Goal: Complete application form: Complete application form

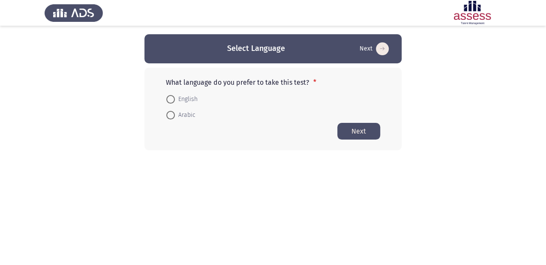
click at [192, 101] on span "English" at bounding box center [186, 99] width 23 height 10
click at [175, 101] on input "English" at bounding box center [170, 99] width 9 height 9
radio input "true"
click at [374, 134] on button "Next" at bounding box center [358, 130] width 43 height 17
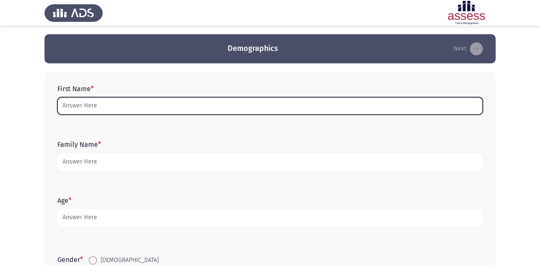
click at [167, 110] on input "First Name *" at bounding box center [270, 106] width 426 height 18
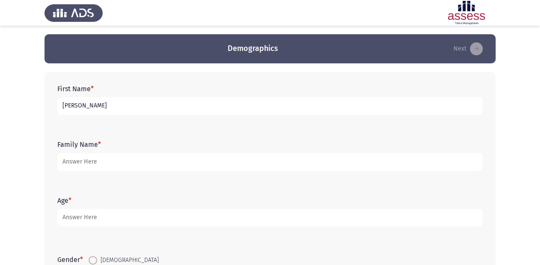
type input "[PERSON_NAME]"
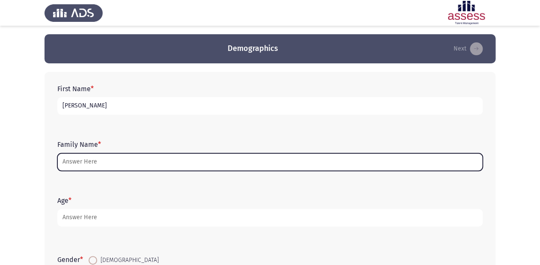
click at [93, 164] on input "Family Name *" at bounding box center [270, 162] width 426 height 18
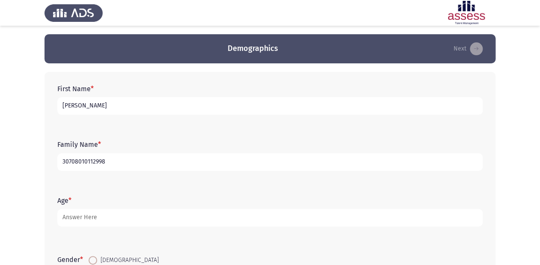
type input "30708010112998"
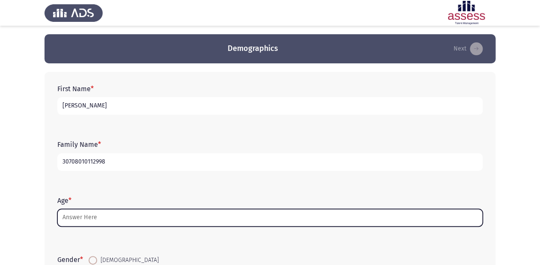
click at [88, 216] on input "Age *" at bounding box center [270, 218] width 426 height 18
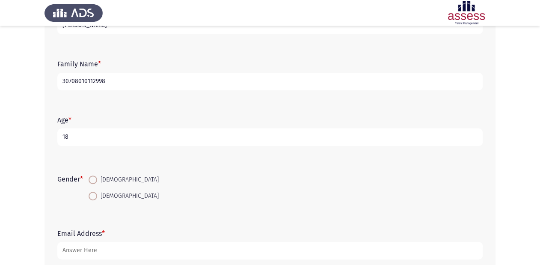
scroll to position [103, 0]
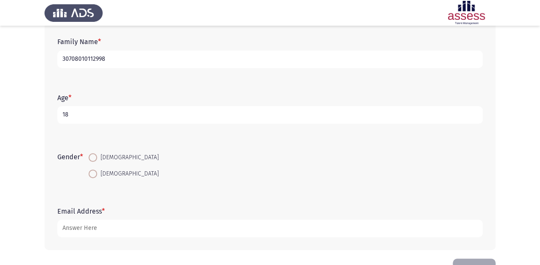
type input "18"
click at [94, 157] on span at bounding box center [93, 157] width 9 height 9
click at [94, 157] on input "[DEMOGRAPHIC_DATA]" at bounding box center [93, 157] width 9 height 9
radio input "true"
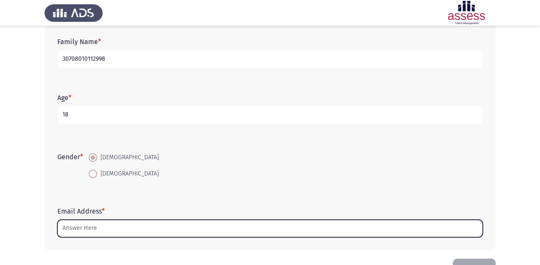
click at [80, 230] on input "Email Address *" at bounding box center [270, 229] width 426 height 18
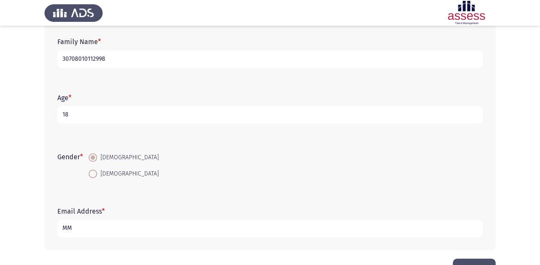
type input "M"
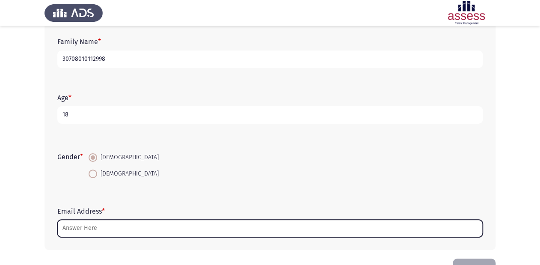
type input "M"
type input ","
type input "M"
click at [80, 230] on input "Email Address *" at bounding box center [270, 229] width 426 height 18
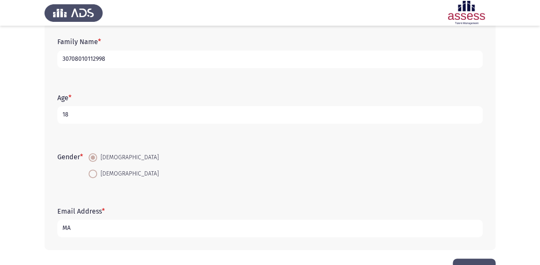
type input "M"
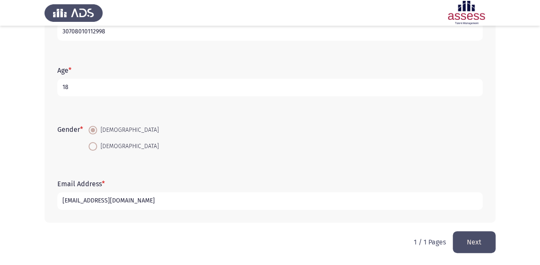
type input "[EMAIL_ADDRESS][DOMAIN_NAME]"
click at [468, 242] on button "Next" at bounding box center [474, 242] width 43 height 22
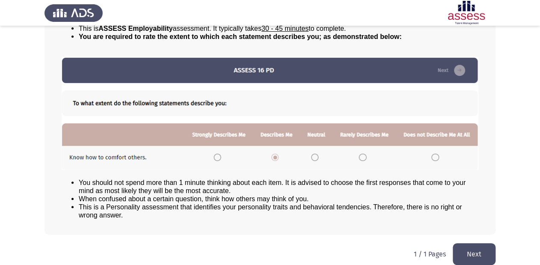
scroll to position [93, 0]
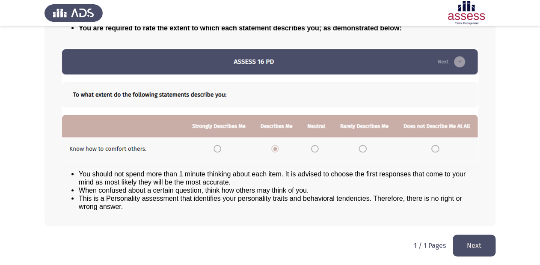
click at [469, 243] on button "Next" at bounding box center [474, 246] width 43 height 22
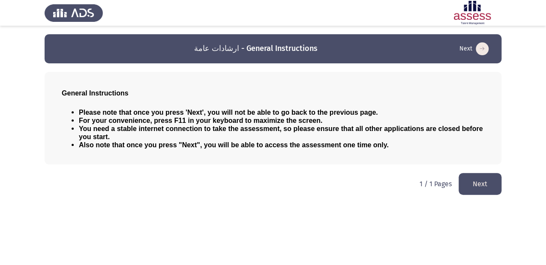
click at [478, 190] on button "Next" at bounding box center [479, 184] width 43 height 22
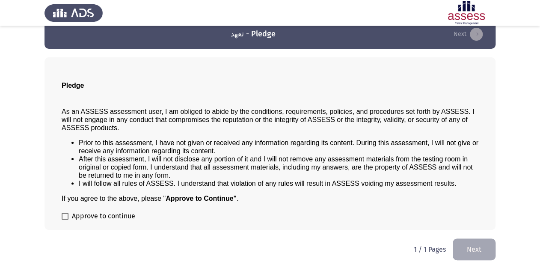
scroll to position [19, 0]
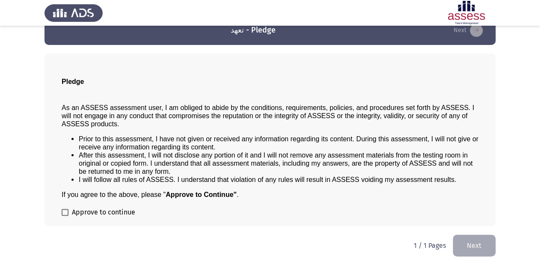
click at [62, 209] on span at bounding box center [65, 212] width 7 height 7
click at [65, 216] on input "Approve to continue" at bounding box center [65, 216] width 0 height 0
click at [62, 209] on span at bounding box center [65, 212] width 7 height 7
click at [65, 216] on input "Approve to continue" at bounding box center [65, 216] width 0 height 0
click at [62, 209] on span at bounding box center [65, 212] width 7 height 7
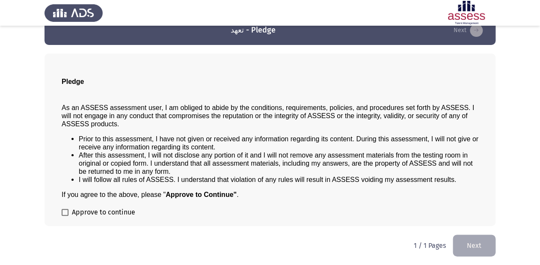
click at [65, 216] on input "Approve to continue" at bounding box center [65, 216] width 0 height 0
click at [62, 209] on span at bounding box center [65, 212] width 7 height 7
click at [65, 216] on input "Approve to continue" at bounding box center [65, 216] width 0 height 0
click at [63, 214] on span at bounding box center [65, 212] width 7 height 7
click at [65, 216] on input "Approve to continue" at bounding box center [65, 216] width 0 height 0
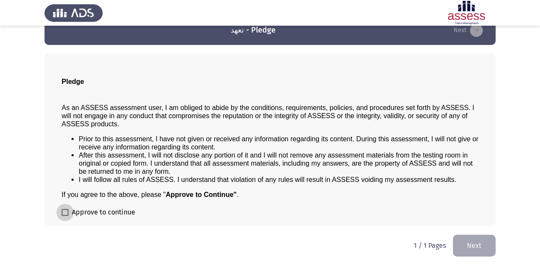
checkbox input "true"
click at [467, 246] on button "Next" at bounding box center [474, 246] width 43 height 22
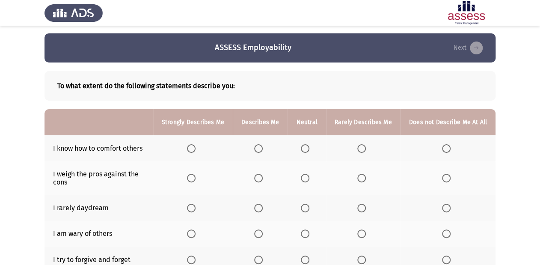
scroll to position [0, 0]
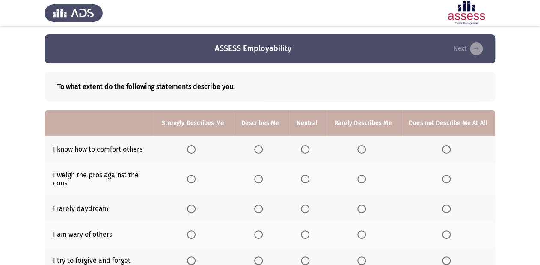
click at [191, 146] on span "Select an option" at bounding box center [191, 149] width 9 height 9
click at [191, 146] on input "Select an option" at bounding box center [191, 149] width 9 height 9
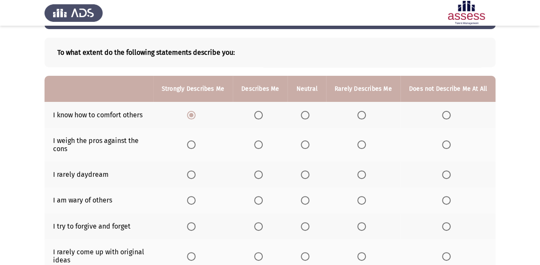
click at [190, 172] on th at bounding box center [193, 174] width 80 height 26
click at [194, 172] on span "Select an option" at bounding box center [191, 174] width 9 height 9
click at [194, 172] on input "Select an option" at bounding box center [191, 174] width 9 height 9
click at [263, 146] on span "Select an option" at bounding box center [258, 144] width 9 height 9
click at [263, 146] on input "Select an option" at bounding box center [258, 144] width 9 height 9
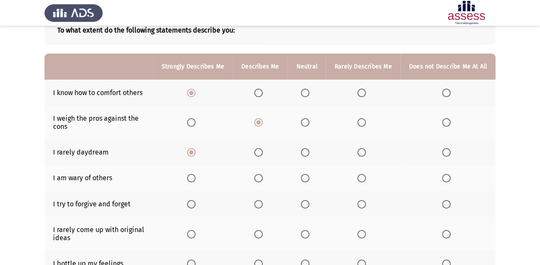
scroll to position [69, 0]
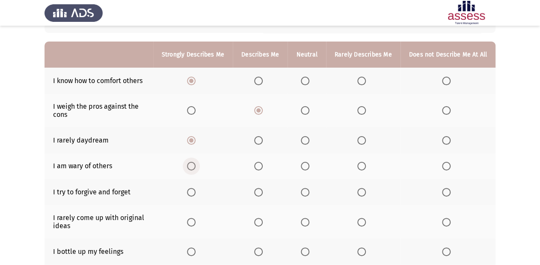
click at [194, 165] on span "Select an option" at bounding box center [191, 166] width 9 height 9
click at [194, 165] on input "Select an option" at bounding box center [191, 166] width 9 height 9
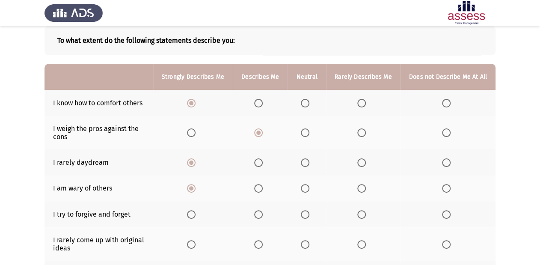
scroll to position [34, 0]
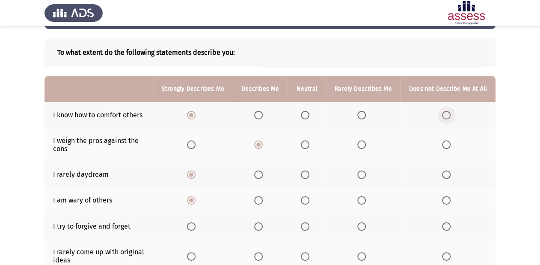
click at [444, 115] on span "Select an option" at bounding box center [446, 115] width 9 height 9
click at [444, 115] on input "Select an option" at bounding box center [446, 115] width 9 height 9
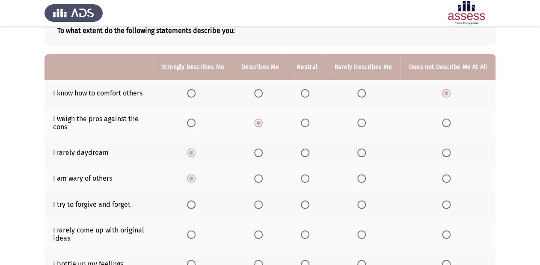
scroll to position [69, 0]
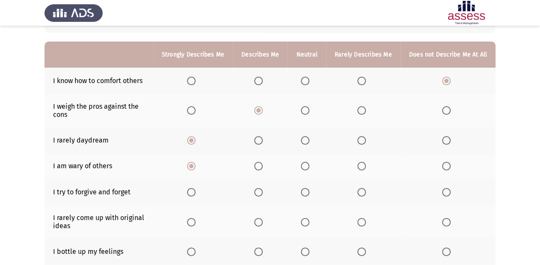
click at [444, 106] on mat-radio-button "Select an option" at bounding box center [448, 110] width 12 height 9
click at [445, 114] on span "Select an option" at bounding box center [446, 110] width 9 height 9
click at [445, 114] on input "Select an option" at bounding box center [446, 110] width 9 height 9
click at [360, 168] on span "Select an option" at bounding box center [362, 166] width 9 height 9
click at [360, 168] on input "Select an option" at bounding box center [362, 166] width 9 height 9
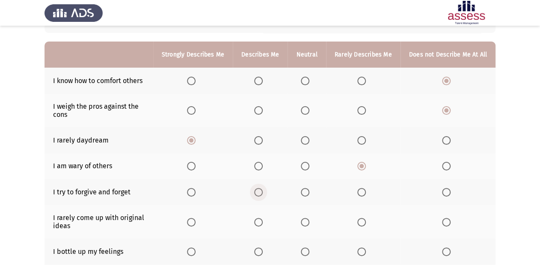
click at [260, 197] on span "Select an option" at bounding box center [258, 192] width 9 height 9
click at [260, 197] on input "Select an option" at bounding box center [258, 192] width 9 height 9
click at [259, 79] on span "Select an option" at bounding box center [258, 81] width 9 height 9
click at [259, 79] on input "Select an option" at bounding box center [258, 81] width 9 height 9
click at [263, 108] on span "Select an option" at bounding box center [258, 110] width 9 height 9
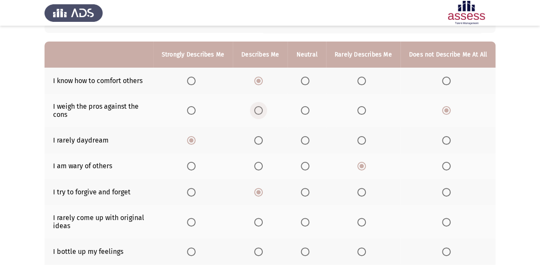
click at [263, 108] on input "Select an option" at bounding box center [258, 110] width 9 height 9
click at [362, 142] on span "Select an option" at bounding box center [362, 140] width 9 height 9
click at [362, 142] on input "Select an option" at bounding box center [362, 140] width 9 height 9
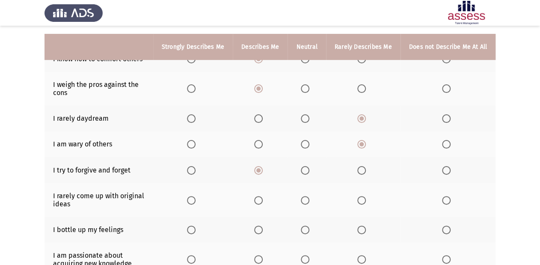
scroll to position [103, 0]
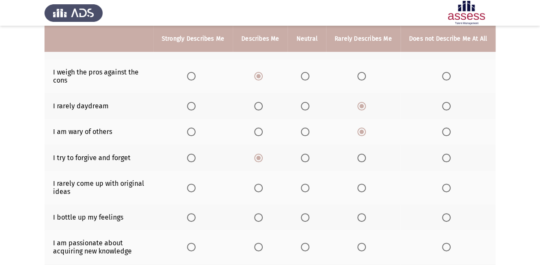
click at [196, 192] on span "Select an option" at bounding box center [191, 188] width 9 height 9
click at [196, 192] on input "Select an option" at bounding box center [191, 188] width 9 height 9
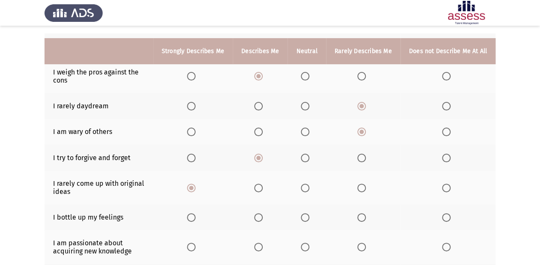
scroll to position [137, 0]
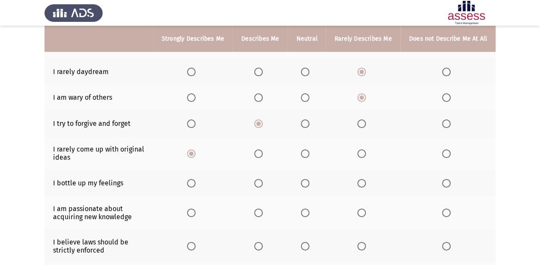
click at [362, 191] on th at bounding box center [363, 183] width 75 height 26
click at [361, 185] on span "Select an option" at bounding box center [362, 183] width 9 height 9
click at [361, 185] on input "Select an option" at bounding box center [362, 183] width 9 height 9
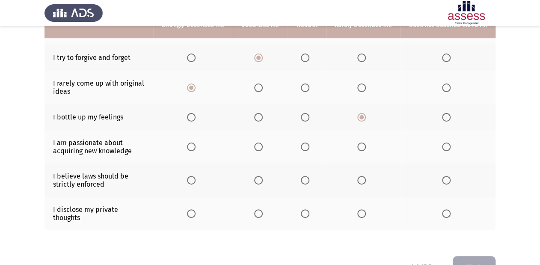
scroll to position [206, 0]
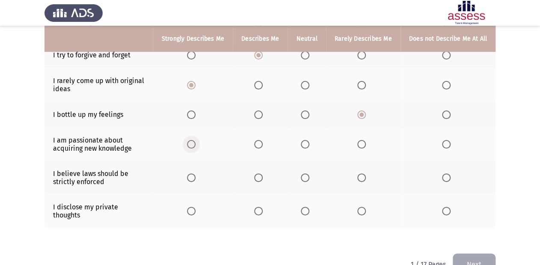
click at [196, 147] on span "Select an option" at bounding box center [191, 144] width 9 height 9
click at [196, 147] on input "Select an option" at bounding box center [191, 144] width 9 height 9
click at [190, 179] on th at bounding box center [193, 177] width 80 height 33
click at [192, 179] on span "Select an option" at bounding box center [191, 177] width 9 height 9
click at [192, 179] on input "Select an option" at bounding box center [191, 177] width 9 height 9
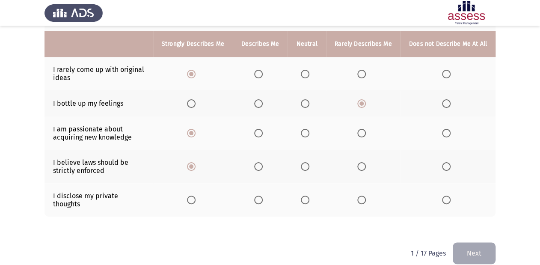
scroll to position [222, 0]
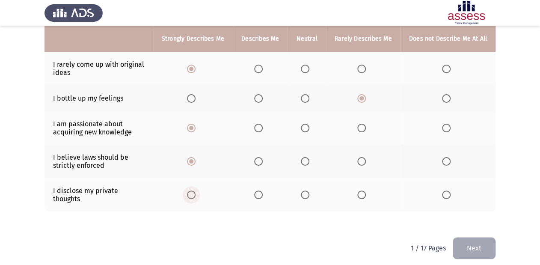
click at [196, 191] on span "Select an option" at bounding box center [191, 195] width 9 height 9
click at [196, 191] on input "Select an option" at bounding box center [191, 195] width 9 height 9
click at [465, 245] on button "Next" at bounding box center [474, 248] width 43 height 22
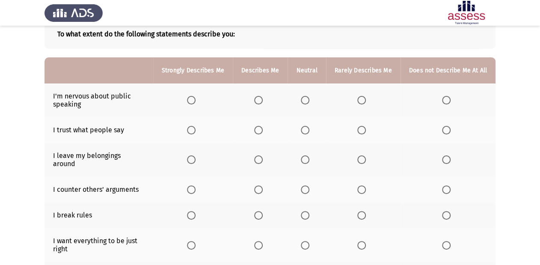
scroll to position [69, 0]
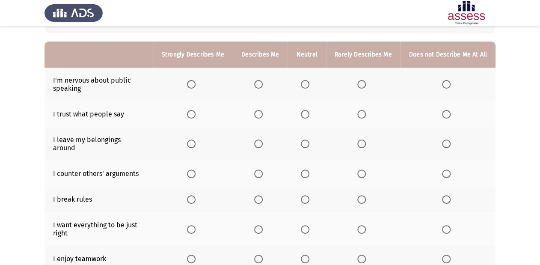
click at [441, 113] on th at bounding box center [448, 114] width 95 height 26
click at [443, 113] on span "Select an option" at bounding box center [446, 114] width 9 height 9
click at [443, 113] on input "Select an option" at bounding box center [446, 114] width 9 height 9
click at [360, 170] on span "Select an option" at bounding box center [362, 174] width 9 height 9
click at [360, 170] on input "Select an option" at bounding box center [362, 174] width 9 height 9
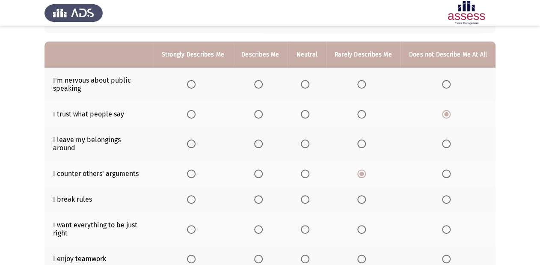
click at [193, 87] on span "Select an option" at bounding box center [191, 84] width 9 height 9
click at [193, 87] on input "Select an option" at bounding box center [191, 84] width 9 height 9
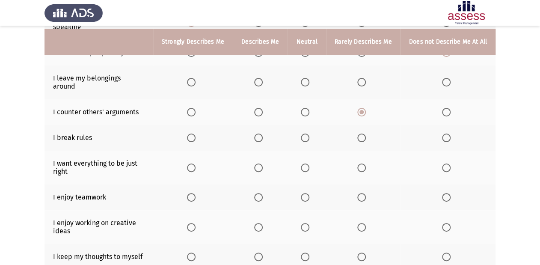
scroll to position [137, 0]
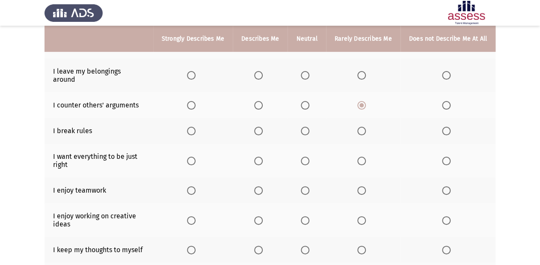
click at [259, 76] on span "Select an option" at bounding box center [258, 75] width 9 height 9
click at [259, 76] on input "Select an option" at bounding box center [258, 75] width 9 height 9
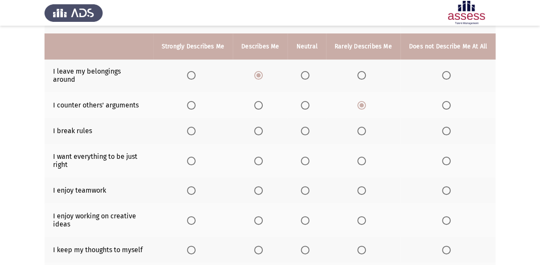
scroll to position [171, 0]
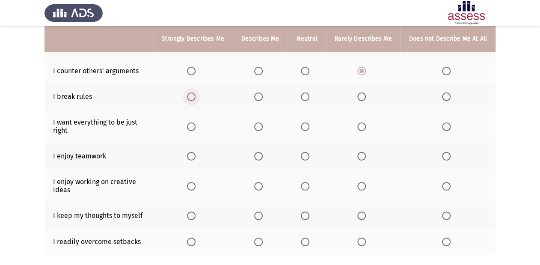
click at [196, 93] on span "Select an option" at bounding box center [191, 97] width 9 height 9
click at [196, 93] on input "Select an option" at bounding box center [191, 97] width 9 height 9
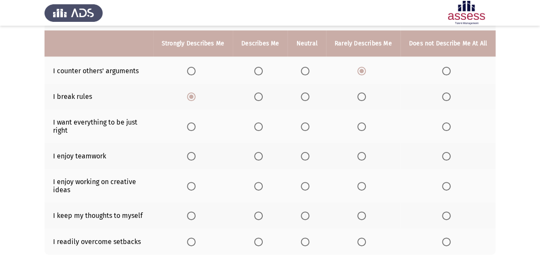
scroll to position [206, 0]
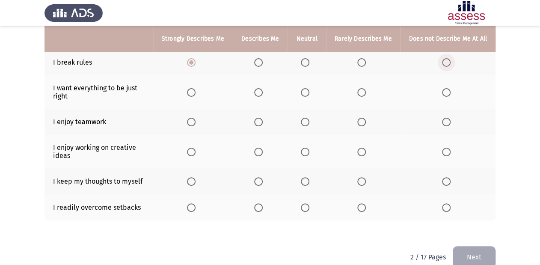
click at [449, 58] on span "Select an option" at bounding box center [446, 62] width 9 height 9
click at [449, 58] on input "Select an option" at bounding box center [446, 62] width 9 height 9
click at [196, 118] on span "Select an option" at bounding box center [191, 122] width 9 height 9
click at [196, 118] on input "Select an option" at bounding box center [191, 122] width 9 height 9
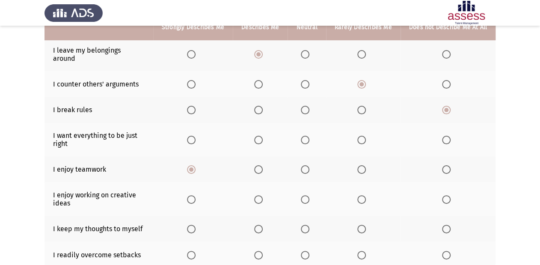
scroll to position [146, 0]
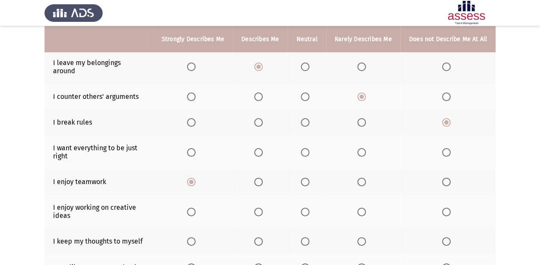
click at [195, 149] on span "Select an option" at bounding box center [191, 152] width 9 height 9
click at [195, 149] on input "Select an option" at bounding box center [191, 152] width 9 height 9
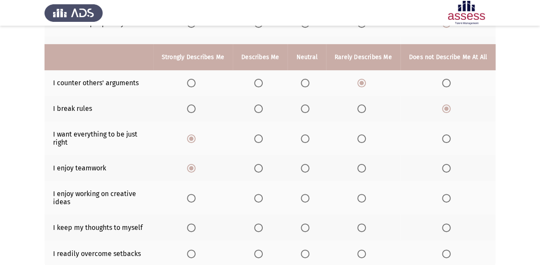
scroll to position [180, 0]
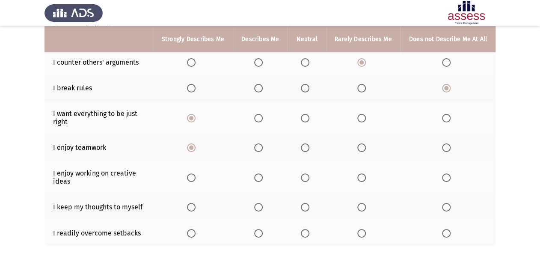
click at [259, 115] on th at bounding box center [260, 117] width 55 height 33
click at [263, 105] on th at bounding box center [260, 117] width 55 height 33
click at [260, 114] on span "Select an option" at bounding box center [258, 118] width 9 height 9
click at [260, 114] on input "Select an option" at bounding box center [258, 118] width 9 height 9
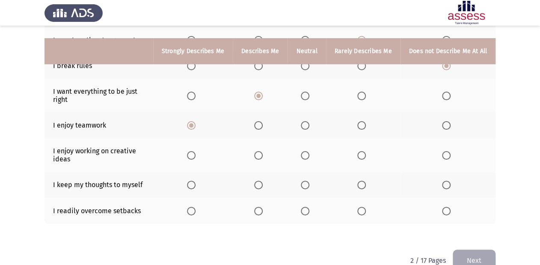
scroll to position [214, 0]
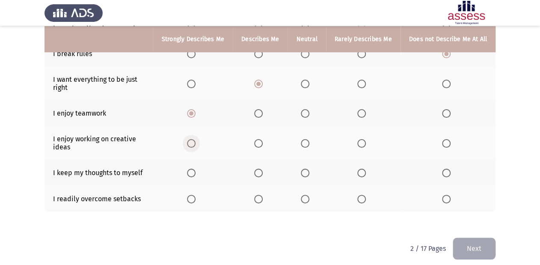
click at [191, 140] on span "Select an option" at bounding box center [191, 143] width 9 height 9
click at [191, 140] on input "Select an option" at bounding box center [191, 143] width 9 height 9
click at [364, 141] on th at bounding box center [363, 142] width 75 height 33
click at [309, 139] on span "Select an option" at bounding box center [305, 143] width 9 height 9
click at [309, 139] on input "Select an option" at bounding box center [305, 143] width 9 height 9
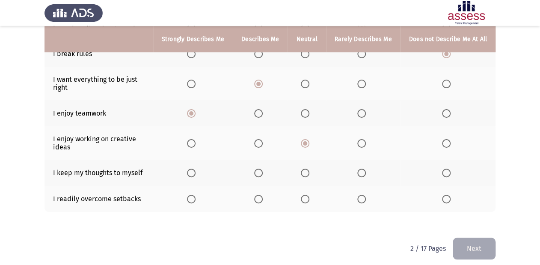
click at [363, 169] on span "Select an option" at bounding box center [362, 173] width 9 height 9
click at [363, 169] on input "Select an option" at bounding box center [362, 173] width 9 height 9
click at [307, 169] on span "Select an option" at bounding box center [305, 173] width 9 height 9
click at [307, 169] on input "Select an option" at bounding box center [305, 173] width 9 height 9
click at [195, 139] on span "Select an option" at bounding box center [191, 143] width 9 height 9
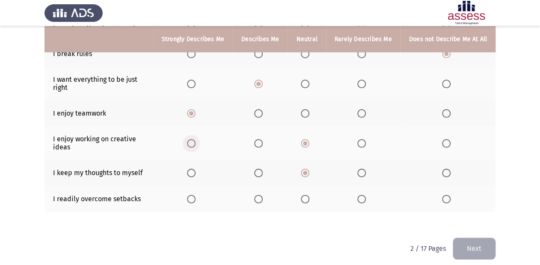
click at [195, 139] on input "Select an option" at bounding box center [191, 143] width 9 height 9
click at [303, 195] on span "Select an option" at bounding box center [305, 199] width 9 height 9
click at [303, 195] on input "Select an option" at bounding box center [305, 199] width 9 height 9
click at [483, 238] on button "Next" at bounding box center [474, 249] width 43 height 22
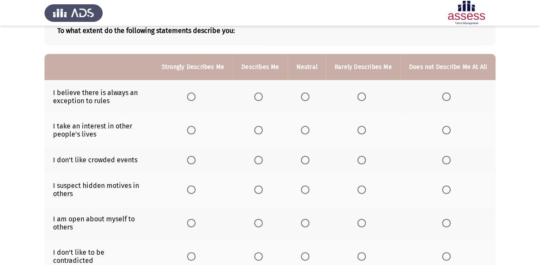
scroll to position [69, 0]
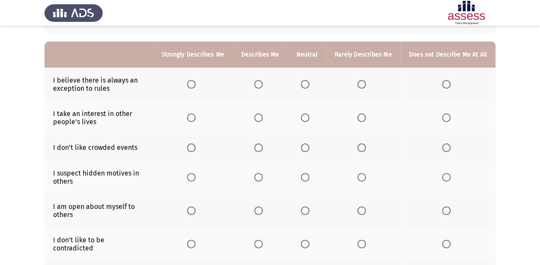
click at [195, 85] on span "Select an option" at bounding box center [191, 84] width 9 height 9
click at [195, 85] on input "Select an option" at bounding box center [191, 84] width 9 height 9
click at [263, 120] on span "Select an option" at bounding box center [258, 117] width 9 height 9
click at [263, 120] on input "Select an option" at bounding box center [258, 117] width 9 height 9
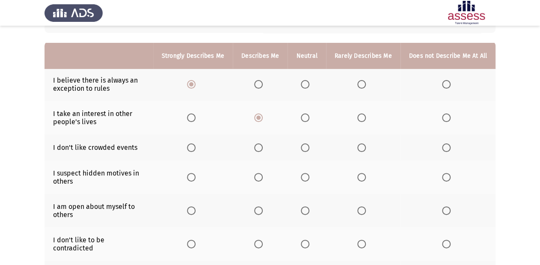
scroll to position [103, 0]
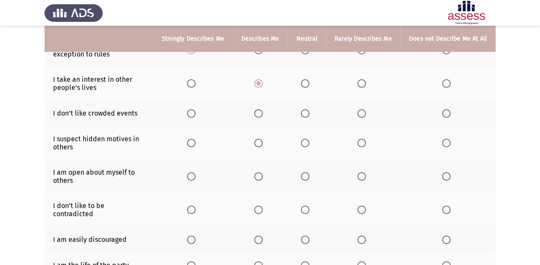
click at [360, 113] on span "Select an option" at bounding box center [362, 113] width 9 height 9
click at [360, 113] on input "Select an option" at bounding box center [362, 113] width 9 height 9
click at [259, 144] on span "Select an option" at bounding box center [258, 143] width 9 height 9
click at [259, 144] on input "Select an option" at bounding box center [258, 143] width 9 height 9
click at [196, 177] on span "Select an option" at bounding box center [191, 176] width 9 height 9
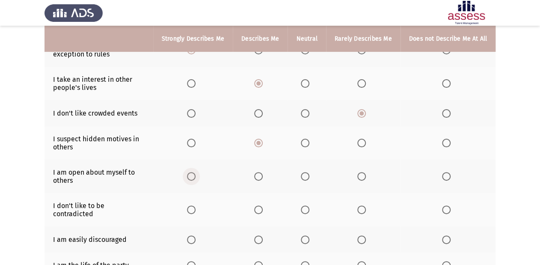
click at [196, 177] on input "Select an option" at bounding box center [191, 176] width 9 height 9
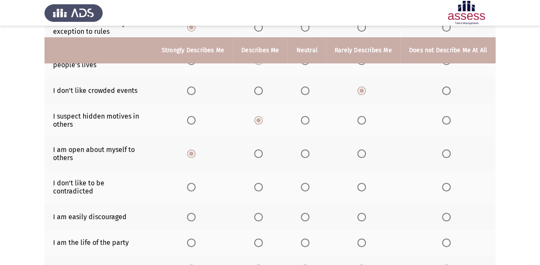
scroll to position [137, 0]
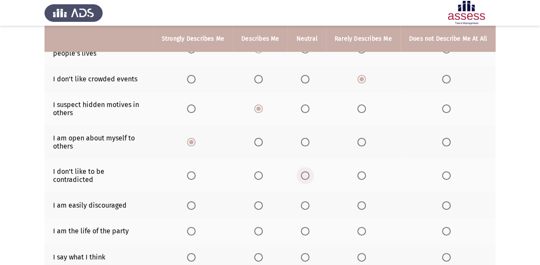
click at [306, 172] on span "Select an option" at bounding box center [305, 175] width 9 height 9
click at [306, 172] on input "Select an option" at bounding box center [305, 175] width 9 height 9
click at [364, 171] on span "Select an option" at bounding box center [362, 175] width 9 height 9
click at [364, 171] on input "Select an option" at bounding box center [362, 175] width 9 height 9
click at [196, 201] on span "Select an option" at bounding box center [191, 205] width 9 height 9
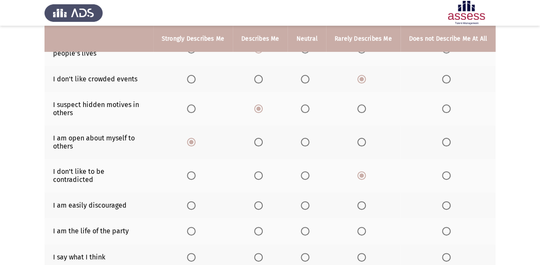
click at [196, 201] on input "Select an option" at bounding box center [191, 205] width 9 height 9
click at [263, 201] on span "Select an option" at bounding box center [258, 205] width 9 height 9
click at [263, 201] on input "Select an option" at bounding box center [258, 205] width 9 height 9
click at [308, 201] on span "Select an option" at bounding box center [305, 205] width 9 height 9
click at [308, 201] on input "Select an option" at bounding box center [305, 205] width 9 height 9
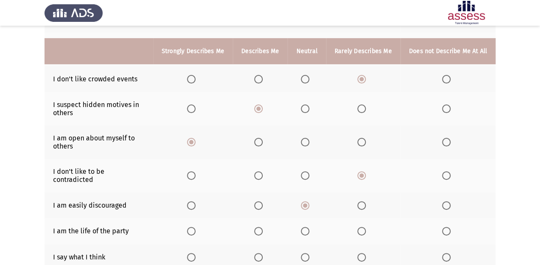
scroll to position [171, 0]
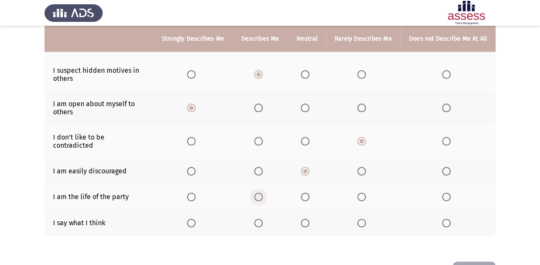
click at [263, 193] on span "Select an option" at bounding box center [258, 197] width 9 height 9
click at [263, 193] on input "Select an option" at bounding box center [258, 197] width 9 height 9
click at [191, 219] on span "Select an option" at bounding box center [191, 223] width 9 height 9
click at [191, 219] on input "Select an option" at bounding box center [191, 223] width 9 height 9
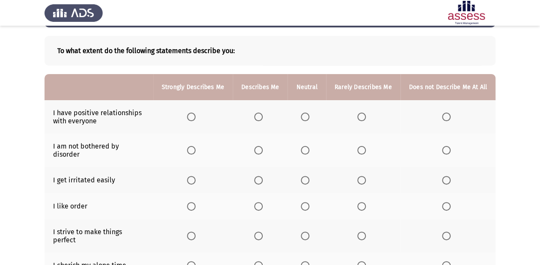
scroll to position [2, 0]
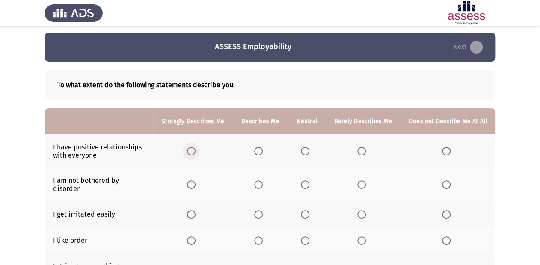
click at [196, 151] on span "Select an option" at bounding box center [191, 151] width 9 height 9
click at [196, 151] on input "Select an option" at bounding box center [191, 151] width 9 height 9
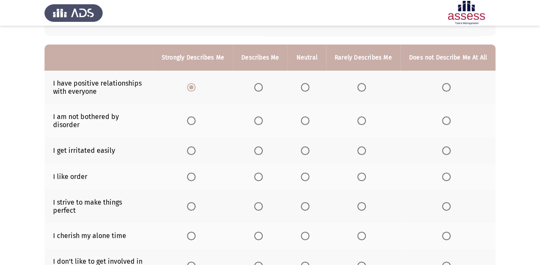
scroll to position [70, 0]
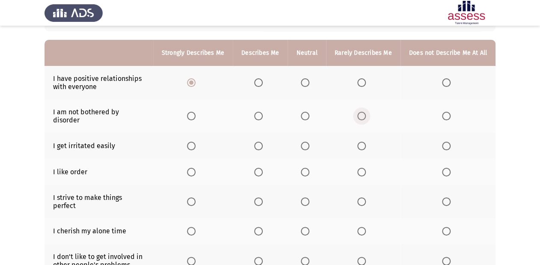
click at [363, 112] on span "Select an option" at bounding box center [362, 116] width 9 height 9
click at [363, 112] on input "Select an option" at bounding box center [362, 116] width 9 height 9
click at [195, 168] on span "Select an option" at bounding box center [191, 172] width 9 height 9
click at [195, 168] on input "Select an option" at bounding box center [191, 172] width 9 height 9
click at [263, 142] on span "Select an option" at bounding box center [258, 146] width 9 height 9
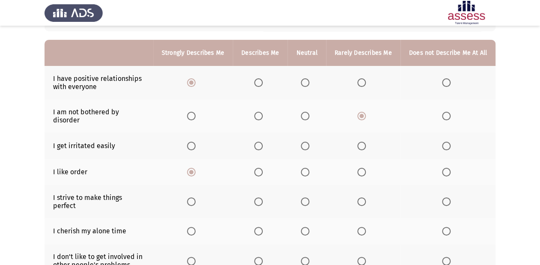
click at [263, 142] on input "Select an option" at bounding box center [258, 146] width 9 height 9
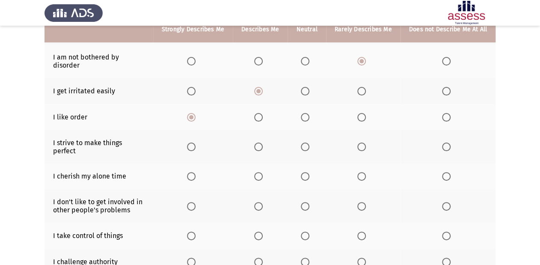
scroll to position [139, 0]
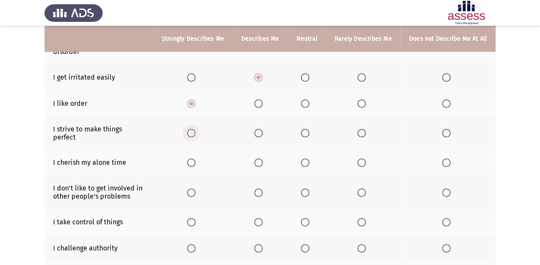
click at [195, 129] on span "Select an option" at bounding box center [191, 133] width 9 height 9
click at [195, 129] on input "Select an option" at bounding box center [191, 133] width 9 height 9
click at [366, 158] on span "Select an option" at bounding box center [362, 162] width 9 height 9
click at [366, 158] on input "Select an option" at bounding box center [362, 162] width 9 height 9
click at [442, 150] on th at bounding box center [448, 163] width 95 height 26
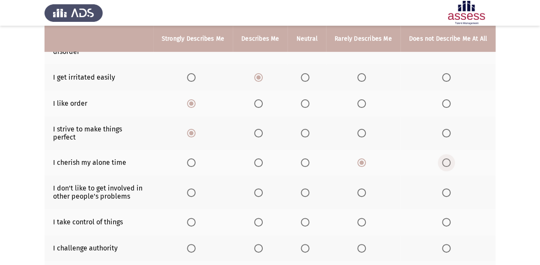
click at [444, 158] on span "Select an option" at bounding box center [446, 162] width 9 height 9
click at [444, 158] on input "Select an option" at bounding box center [446, 162] width 9 height 9
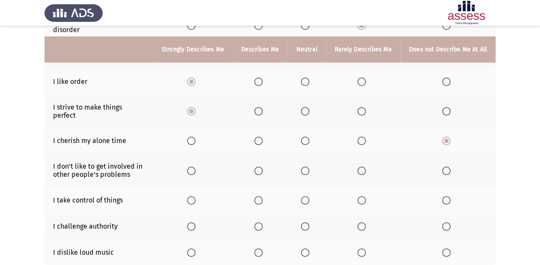
scroll to position [173, 0]
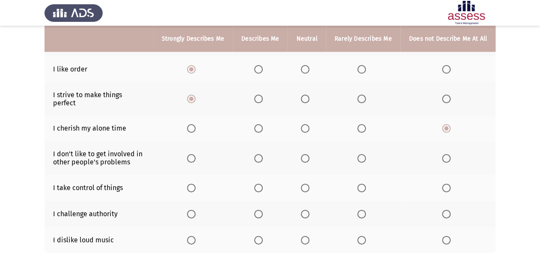
click at [304, 154] on span "Select an option" at bounding box center [305, 158] width 9 height 9
click at [304, 154] on input "Select an option" at bounding box center [305, 158] width 9 height 9
click at [365, 154] on span "Select an option" at bounding box center [362, 158] width 9 height 9
click at [365, 154] on input "Select an option" at bounding box center [362, 158] width 9 height 9
click at [444, 154] on span "Select an option" at bounding box center [446, 158] width 9 height 9
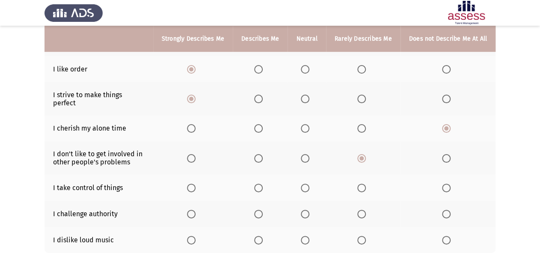
click at [444, 154] on input "Select an option" at bounding box center [446, 158] width 9 height 9
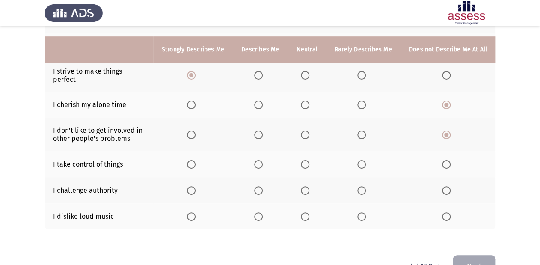
scroll to position [207, 0]
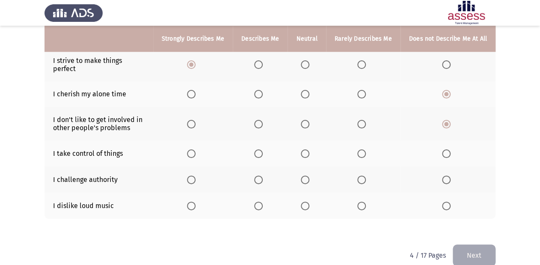
click at [304, 120] on span "Select an option" at bounding box center [305, 124] width 9 height 9
click at [304, 120] on input "Select an option" at bounding box center [305, 124] width 9 height 9
click at [366, 120] on span "Select an option" at bounding box center [362, 124] width 9 height 9
click at [366, 120] on input "Select an option" at bounding box center [362, 124] width 9 height 9
click at [263, 149] on span "Select an option" at bounding box center [258, 153] width 9 height 9
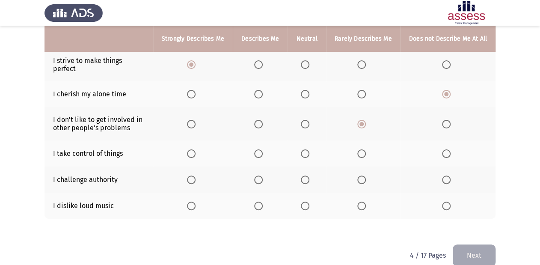
click at [263, 149] on input "Select an option" at bounding box center [258, 153] width 9 height 9
click at [193, 176] on span "Select an option" at bounding box center [191, 180] width 9 height 9
click at [193, 176] on input "Select an option" at bounding box center [191, 180] width 9 height 9
click at [263, 202] on span "Select an option" at bounding box center [258, 206] width 9 height 9
click at [263, 202] on input "Select an option" at bounding box center [258, 206] width 9 height 9
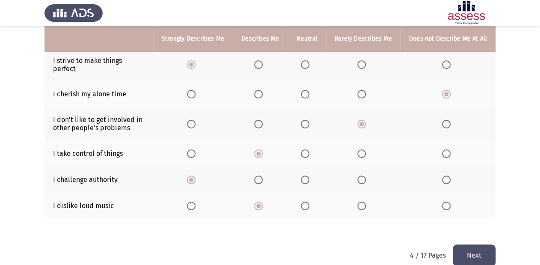
click at [468, 226] on div "To what extent do the following statements describe you: Strongly Describes Me …" at bounding box center [270, 50] width 451 height 388
click at [462, 245] on button "Next" at bounding box center [474, 256] width 43 height 22
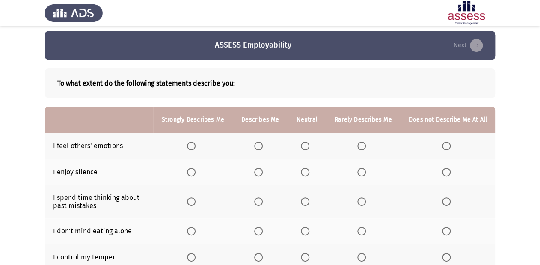
scroll to position [0, 0]
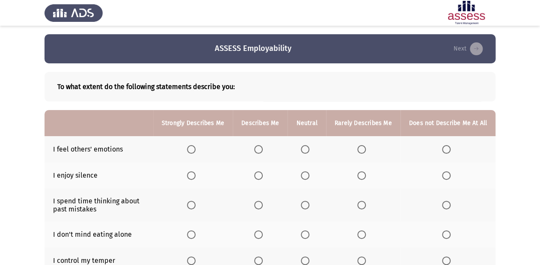
click at [361, 149] on span "Select an option" at bounding box center [362, 149] width 9 height 9
click at [361, 149] on input "Select an option" at bounding box center [362, 149] width 9 height 9
click at [263, 178] on span "Select an option" at bounding box center [258, 175] width 9 height 9
click at [263, 178] on input "Select an option" at bounding box center [258, 175] width 9 height 9
click at [263, 203] on span "Select an option" at bounding box center [258, 205] width 9 height 9
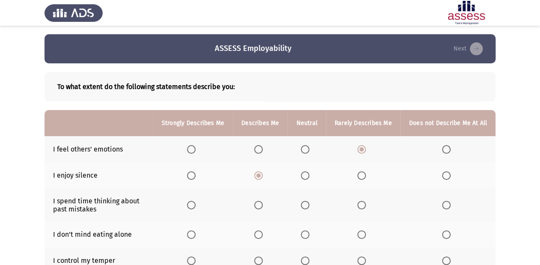
click at [263, 203] on input "Select an option" at bounding box center [258, 205] width 9 height 9
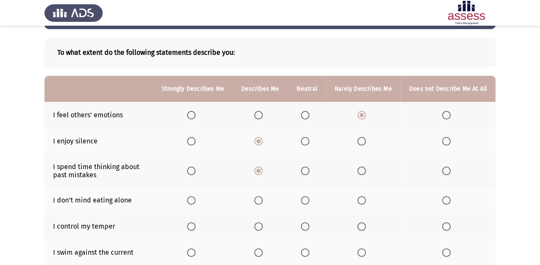
scroll to position [69, 0]
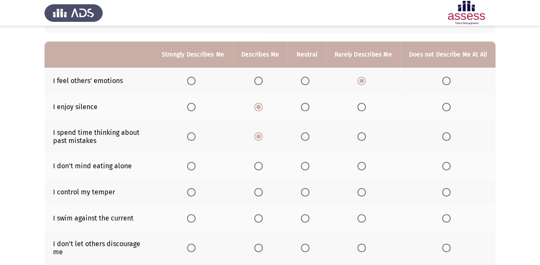
click at [444, 167] on span "Select an option" at bounding box center [446, 166] width 9 height 9
click at [444, 167] on input "Select an option" at bounding box center [446, 166] width 9 height 9
click at [193, 164] on span "Select an option" at bounding box center [191, 166] width 9 height 9
click at [193, 164] on input "Select an option" at bounding box center [191, 166] width 9 height 9
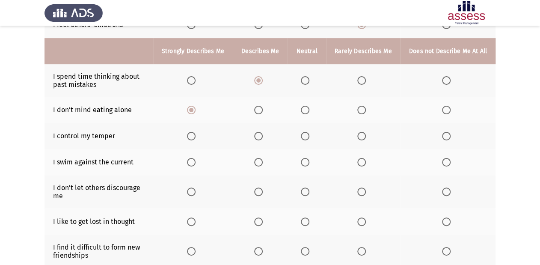
scroll to position [137, 0]
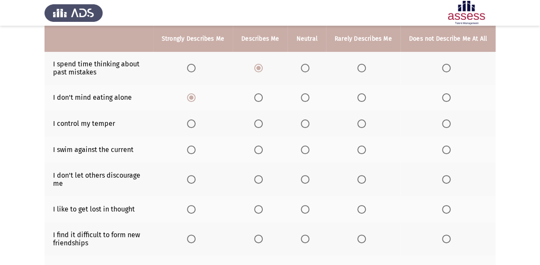
click at [190, 124] on th at bounding box center [193, 123] width 80 height 26
click at [191, 124] on span "Select an option" at bounding box center [191, 123] width 9 height 9
click at [191, 124] on input "Select an option" at bounding box center [191, 123] width 9 height 9
click at [196, 152] on span "Select an option" at bounding box center [191, 150] width 9 height 9
click at [196, 152] on input "Select an option" at bounding box center [191, 150] width 9 height 9
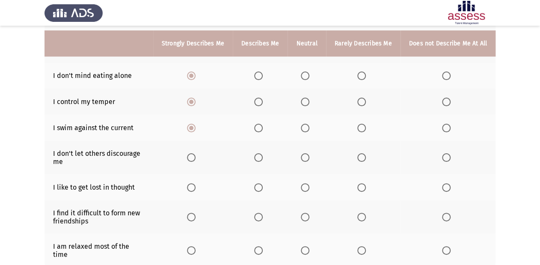
scroll to position [171, 0]
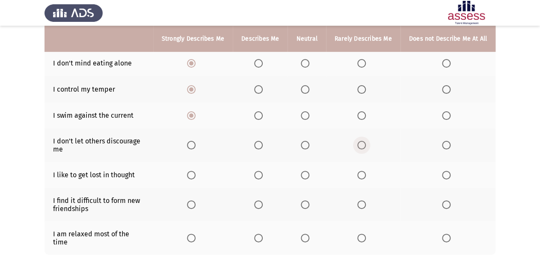
click at [362, 145] on span "Select an option" at bounding box center [362, 145] width 9 height 9
click at [362, 145] on input "Select an option" at bounding box center [362, 145] width 9 height 9
click at [308, 172] on span "Select an option" at bounding box center [305, 175] width 9 height 9
click at [308, 172] on input "Select an option" at bounding box center [305, 175] width 9 height 9
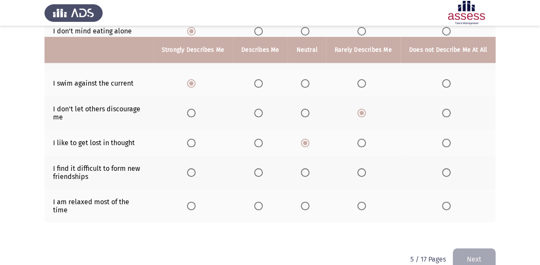
scroll to position [214, 0]
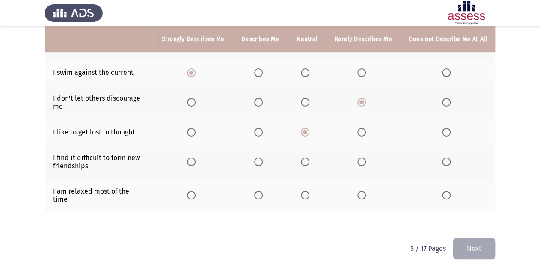
click at [310, 163] on span "Select an option" at bounding box center [305, 162] width 9 height 9
click at [310, 163] on input "Select an option" at bounding box center [305, 162] width 9 height 9
click at [449, 194] on span "Select an option" at bounding box center [446, 195] width 9 height 9
click at [449, 194] on input "Select an option" at bounding box center [446, 195] width 9 height 9
click at [478, 238] on button "Next" at bounding box center [474, 249] width 43 height 22
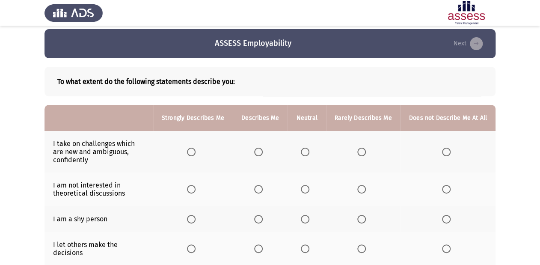
scroll to position [0, 0]
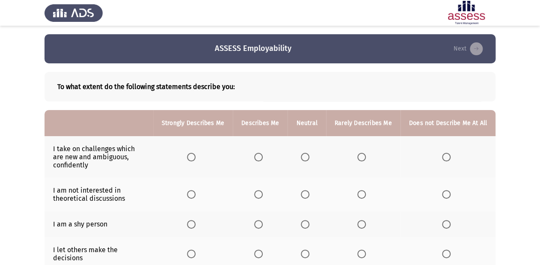
click at [190, 156] on th at bounding box center [193, 157] width 80 height 42
click at [193, 156] on span "Select an option" at bounding box center [191, 157] width 9 height 9
click at [193, 156] on input "Select an option" at bounding box center [191, 157] width 9 height 9
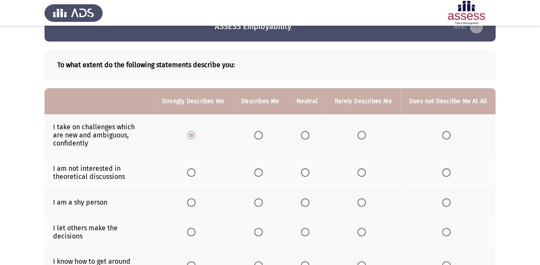
scroll to position [34, 0]
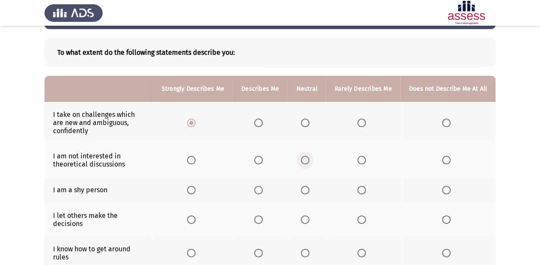
click at [304, 162] on span "Select an option" at bounding box center [305, 160] width 9 height 9
click at [304, 162] on input "Select an option" at bounding box center [305, 160] width 9 height 9
click at [195, 194] on span "Select an option" at bounding box center [191, 190] width 9 height 9
click at [195, 194] on input "Select an option" at bounding box center [191, 190] width 9 height 9
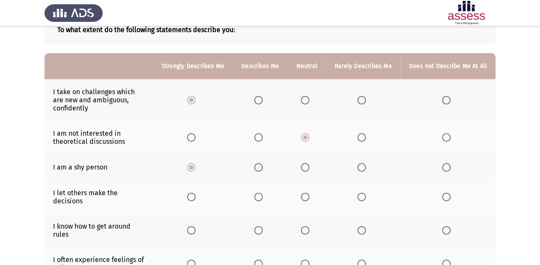
scroll to position [69, 0]
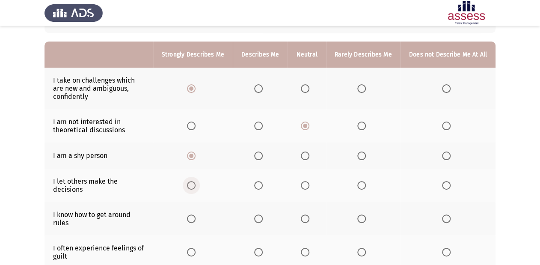
click at [195, 187] on span "Select an option" at bounding box center [191, 185] width 9 height 9
click at [195, 187] on input "Select an option" at bounding box center [191, 185] width 9 height 9
click at [192, 218] on th at bounding box center [193, 218] width 80 height 33
click at [192, 215] on span "Select an option" at bounding box center [191, 219] width 9 height 9
click at [192, 215] on input "Select an option" at bounding box center [191, 219] width 9 height 9
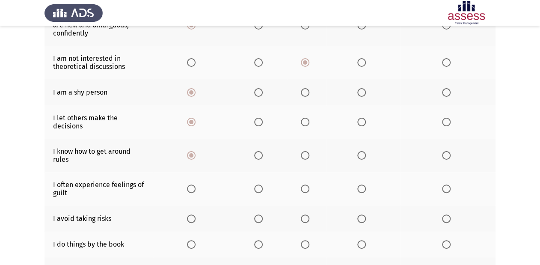
scroll to position [137, 0]
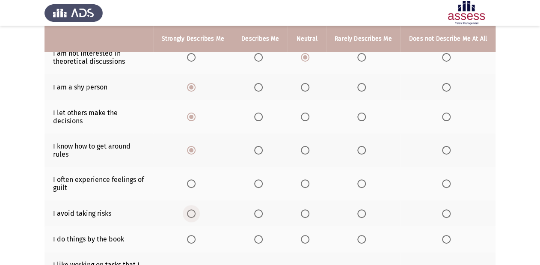
click at [194, 209] on span "Select an option" at bounding box center [191, 213] width 9 height 9
click at [194, 209] on input "Select an option" at bounding box center [191, 213] width 9 height 9
click at [305, 179] on span "Select an option" at bounding box center [305, 183] width 9 height 9
click at [305, 179] on input "Select an option" at bounding box center [305, 183] width 9 height 9
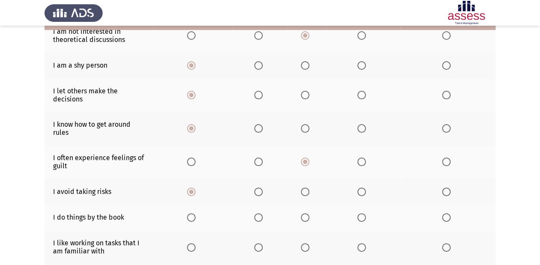
scroll to position [171, 0]
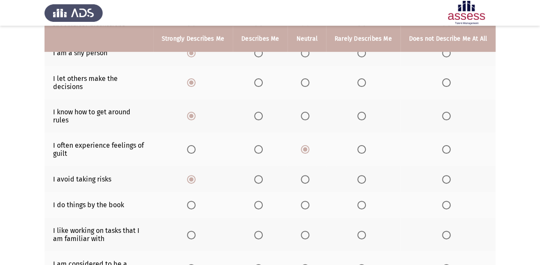
click at [261, 202] on span "Select an option" at bounding box center [258, 205] width 9 height 9
click at [261, 202] on input "Select an option" at bounding box center [258, 205] width 9 height 9
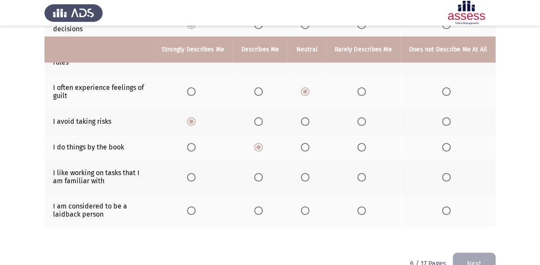
scroll to position [240, 0]
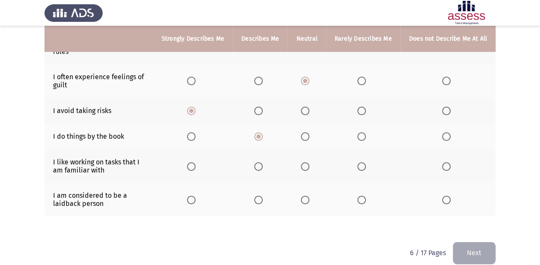
click at [307, 132] on span "Select an option" at bounding box center [305, 136] width 9 height 9
click at [307, 132] on input "Select an option" at bounding box center [305, 136] width 9 height 9
click at [196, 132] on span "Select an option" at bounding box center [191, 136] width 9 height 9
click at [196, 132] on input "Select an option" at bounding box center [191, 136] width 9 height 9
click at [307, 132] on span "Select an option" at bounding box center [305, 136] width 9 height 9
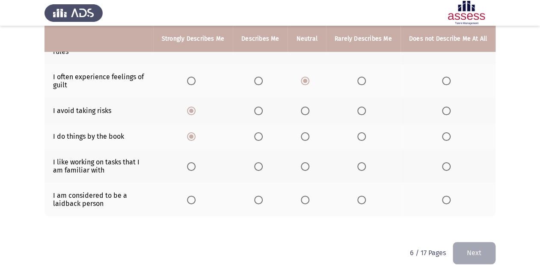
click at [307, 132] on input "Select an option" at bounding box center [305, 136] width 9 height 9
drag, startPoint x: 198, startPoint y: 153, endPoint x: 197, endPoint y: 161, distance: 8.2
click at [198, 154] on th at bounding box center [193, 165] width 80 height 33
click at [196, 162] on span "Select an option" at bounding box center [191, 166] width 9 height 9
click at [196, 162] on input "Select an option" at bounding box center [191, 166] width 9 height 9
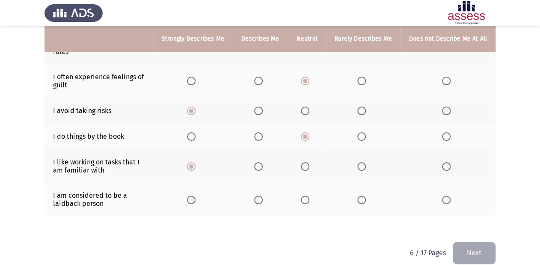
click at [259, 194] on th at bounding box center [260, 199] width 55 height 33
click at [263, 196] on span "Select an option" at bounding box center [258, 200] width 9 height 9
click at [263, 196] on input "Select an option" at bounding box center [258, 200] width 9 height 9
click at [488, 247] on button "Next" at bounding box center [474, 253] width 43 height 22
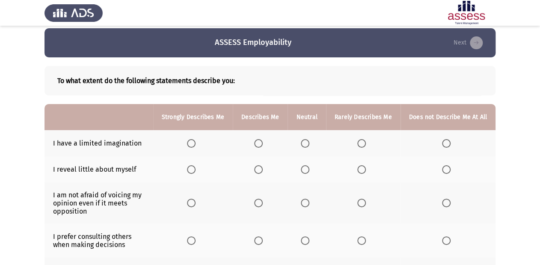
scroll to position [5, 0]
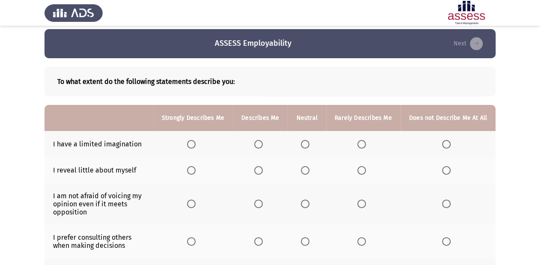
click at [309, 146] on span "Select an option" at bounding box center [305, 144] width 9 height 9
click at [309, 146] on input "Select an option" at bounding box center [305, 144] width 9 height 9
click at [358, 171] on th at bounding box center [363, 170] width 75 height 26
click at [363, 168] on span "Select an option" at bounding box center [362, 170] width 9 height 9
click at [363, 168] on input "Select an option" at bounding box center [362, 170] width 9 height 9
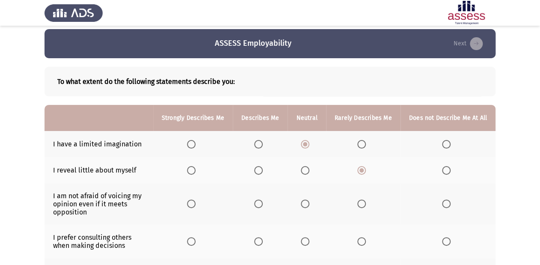
scroll to position [39, 0]
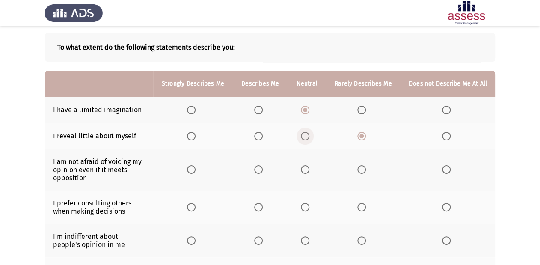
click at [306, 132] on span "Select an option" at bounding box center [305, 136] width 9 height 9
click at [306, 132] on input "Select an option" at bounding box center [305, 136] width 9 height 9
click at [194, 171] on span "Select an option" at bounding box center [191, 169] width 9 height 9
click at [194, 171] on input "Select an option" at bounding box center [191, 169] width 9 height 9
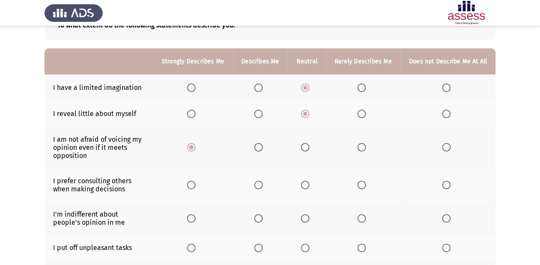
scroll to position [74, 0]
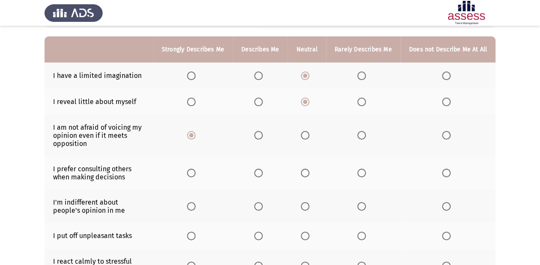
click at [263, 174] on span "Select an option" at bounding box center [258, 173] width 9 height 9
click at [263, 174] on input "Select an option" at bounding box center [258, 173] width 9 height 9
click at [196, 207] on span "Select an option" at bounding box center [191, 206] width 9 height 9
click at [196, 207] on input "Select an option" at bounding box center [191, 206] width 9 height 9
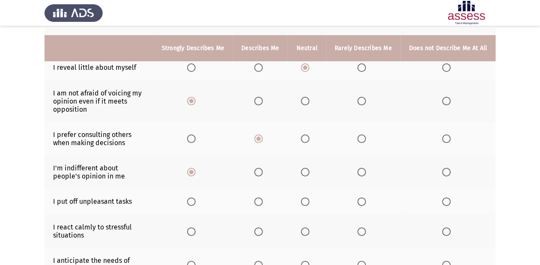
scroll to position [142, 0]
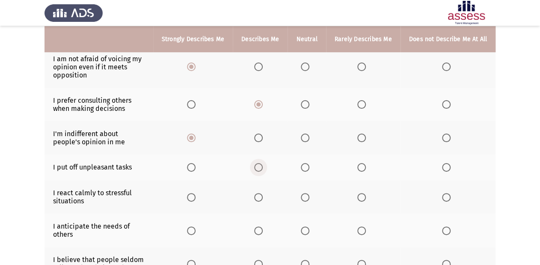
click at [263, 166] on span "Select an option" at bounding box center [258, 167] width 9 height 9
click at [263, 166] on input "Select an option" at bounding box center [258, 167] width 9 height 9
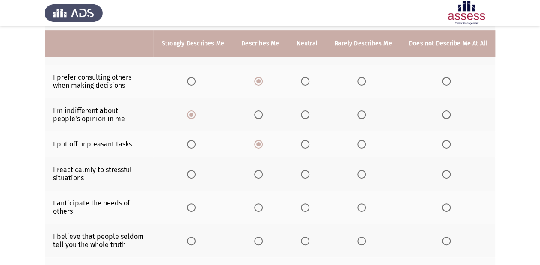
scroll to position [176, 0]
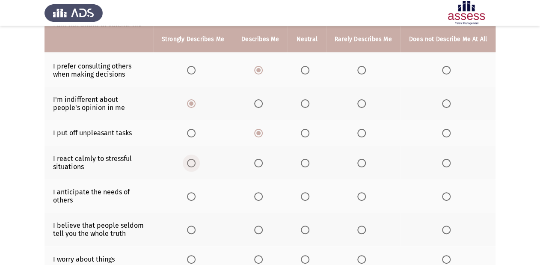
click at [194, 166] on span "Select an option" at bounding box center [191, 163] width 9 height 9
click at [194, 166] on input "Select an option" at bounding box center [191, 163] width 9 height 9
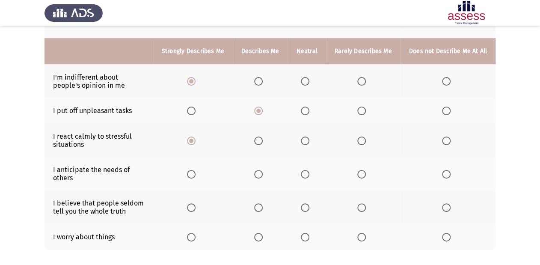
scroll to position [211, 0]
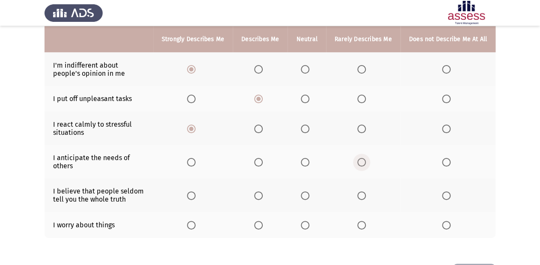
click at [368, 163] on label "Select an option" at bounding box center [364, 162] width 12 height 9
click at [366, 163] on input "Select an option" at bounding box center [362, 162] width 9 height 9
click at [310, 165] on span "Select an option" at bounding box center [305, 162] width 9 height 9
click at [310, 165] on input "Select an option" at bounding box center [305, 162] width 9 height 9
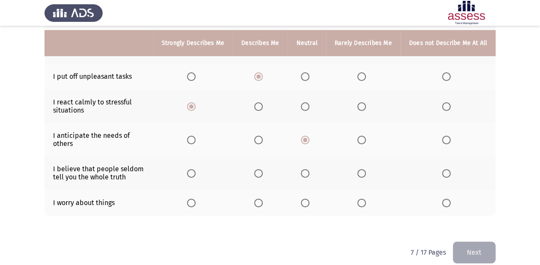
scroll to position [245, 0]
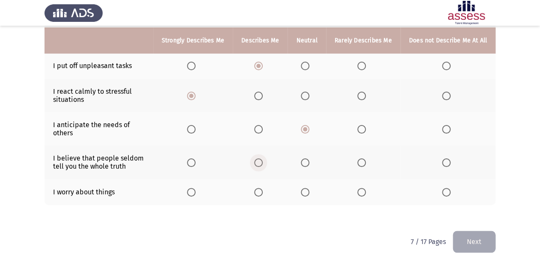
click at [261, 163] on span "Select an option" at bounding box center [258, 162] width 9 height 9
click at [261, 163] on input "Select an option" at bounding box center [258, 162] width 9 height 9
click at [308, 192] on span "Select an option" at bounding box center [305, 192] width 9 height 9
click at [308, 192] on input "Select an option" at bounding box center [305, 192] width 9 height 9
click at [469, 239] on button "Next" at bounding box center [474, 242] width 43 height 22
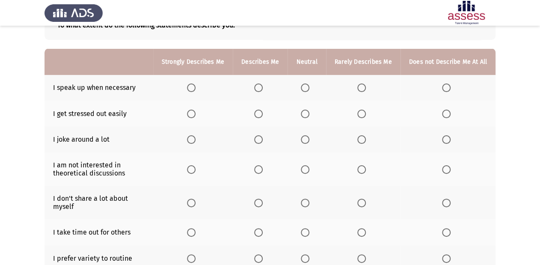
scroll to position [51, 0]
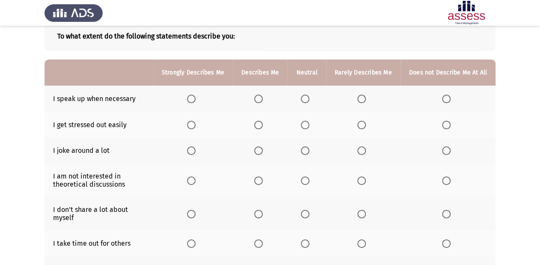
click at [196, 99] on span "Select an option" at bounding box center [191, 99] width 9 height 9
click at [196, 99] on input "Select an option" at bounding box center [191, 99] width 9 height 9
click at [196, 122] on span "Select an option" at bounding box center [191, 125] width 9 height 9
click at [196, 122] on input "Select an option" at bounding box center [191, 125] width 9 height 9
click at [191, 150] on span "Select an option" at bounding box center [191, 150] width 9 height 9
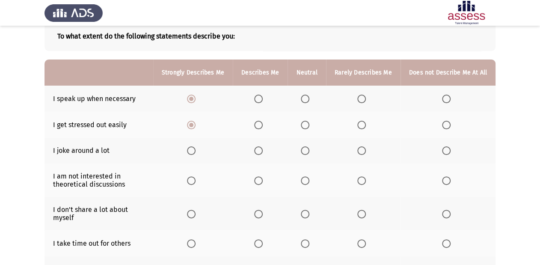
click at [191, 150] on input "Select an option" at bounding box center [191, 150] width 9 height 9
click at [262, 149] on span "Select an option" at bounding box center [258, 150] width 9 height 9
click at [262, 149] on input "Select an option" at bounding box center [258, 150] width 9 height 9
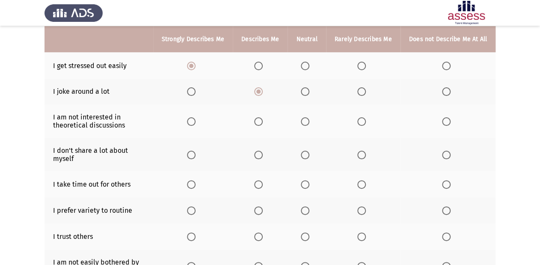
scroll to position [119, 0]
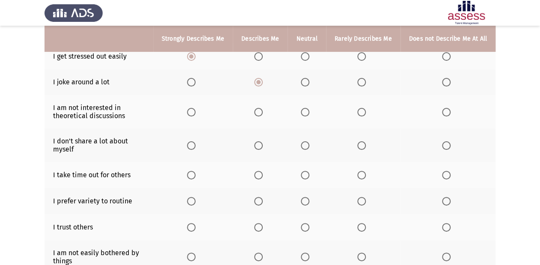
click at [305, 115] on span "Select an option" at bounding box center [305, 112] width 9 height 9
click at [305, 115] on input "Select an option" at bounding box center [305, 112] width 9 height 9
click at [263, 149] on span "Select an option" at bounding box center [258, 145] width 9 height 9
click at [263, 149] on input "Select an option" at bounding box center [258, 145] width 9 height 9
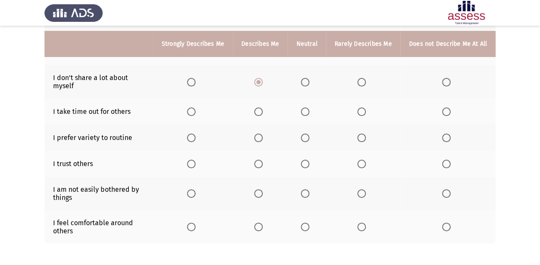
scroll to position [188, 0]
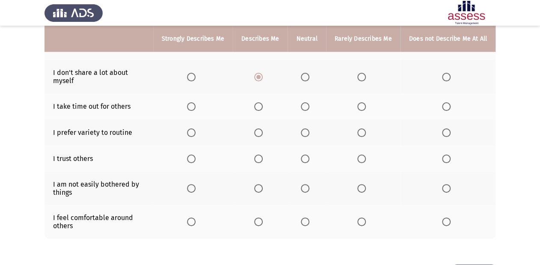
click at [362, 75] on span "Select an option" at bounding box center [362, 77] width 9 height 9
click at [362, 75] on input "Select an option" at bounding box center [362, 77] width 9 height 9
click at [191, 107] on span "Select an option" at bounding box center [191, 106] width 9 height 9
click at [191, 107] on input "Select an option" at bounding box center [191, 106] width 9 height 9
click at [195, 132] on span "Select an option" at bounding box center [191, 132] width 9 height 9
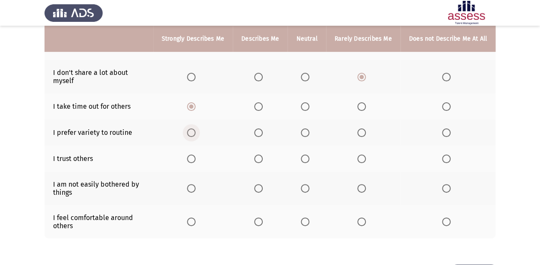
click at [195, 132] on input "Select an option" at bounding box center [191, 132] width 9 height 9
click at [271, 165] on th at bounding box center [260, 159] width 55 height 26
click at [259, 161] on span "Select an option" at bounding box center [258, 159] width 9 height 9
click at [259, 161] on input "Select an option" at bounding box center [258, 159] width 9 height 9
click at [194, 185] on span "Select an option" at bounding box center [191, 188] width 9 height 9
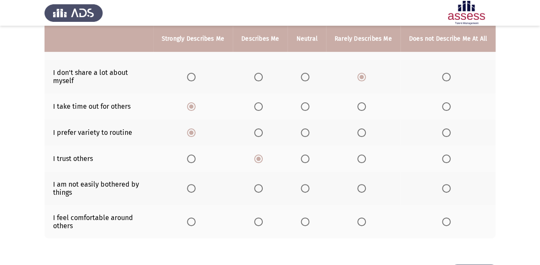
click at [194, 185] on input "Select an option" at bounding box center [191, 188] width 9 height 9
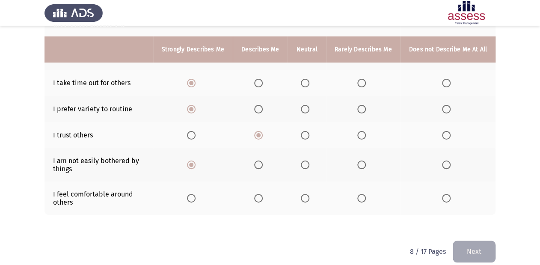
scroll to position [222, 0]
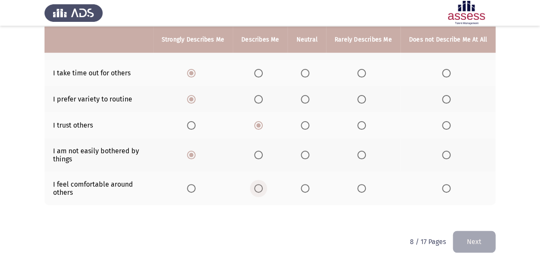
click at [262, 187] on span "Select an option" at bounding box center [258, 188] width 9 height 9
click at [262, 187] on input "Select an option" at bounding box center [258, 188] width 9 height 9
click at [266, 156] on label "Select an option" at bounding box center [260, 155] width 12 height 9
click at [263, 156] on input "Select an option" at bounding box center [258, 155] width 9 height 9
click at [192, 155] on span "Select an option" at bounding box center [191, 155] width 9 height 9
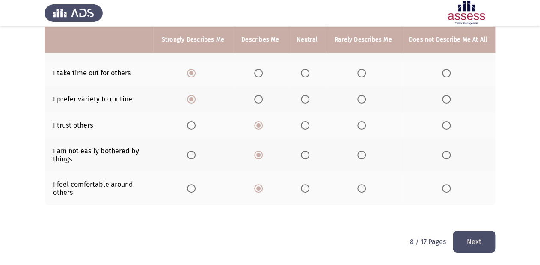
click at [192, 155] on input "Select an option" at bounding box center [191, 155] width 9 height 9
click at [195, 187] on span "Select an option" at bounding box center [191, 188] width 9 height 9
click at [195, 187] on input "Select an option" at bounding box center [191, 188] width 9 height 9
click at [466, 237] on button "Next" at bounding box center [474, 242] width 43 height 22
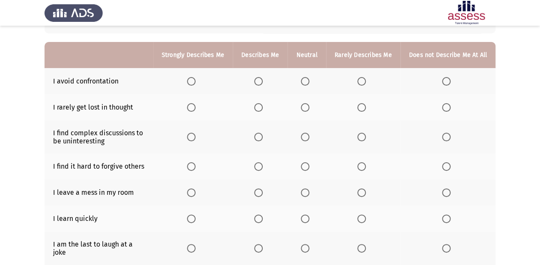
scroll to position [69, 0]
click at [310, 223] on span "Select an option" at bounding box center [305, 218] width 9 height 9
click at [310, 223] on input "Select an option" at bounding box center [305, 218] width 9 height 9
click at [196, 82] on span "Select an option" at bounding box center [191, 81] width 9 height 9
click at [196, 82] on input "Select an option" at bounding box center [191, 81] width 9 height 9
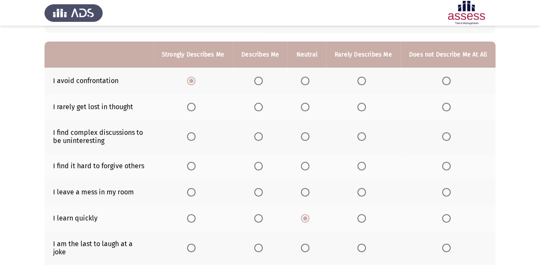
click at [196, 107] on span "Select an option" at bounding box center [191, 107] width 9 height 9
click at [196, 107] on input "Select an option" at bounding box center [191, 107] width 9 height 9
click at [193, 139] on span "Select an option" at bounding box center [191, 136] width 9 height 9
click at [193, 139] on input "Select an option" at bounding box center [191, 136] width 9 height 9
click at [260, 164] on span "Select an option" at bounding box center [258, 166] width 9 height 9
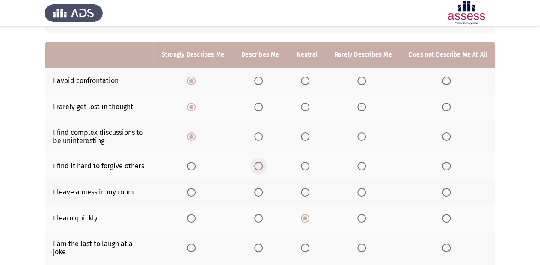
click at [260, 164] on input "Select an option" at bounding box center [258, 166] width 9 height 9
click at [196, 190] on span "Select an option" at bounding box center [191, 192] width 9 height 9
click at [196, 190] on input "Select an option" at bounding box center [191, 192] width 9 height 9
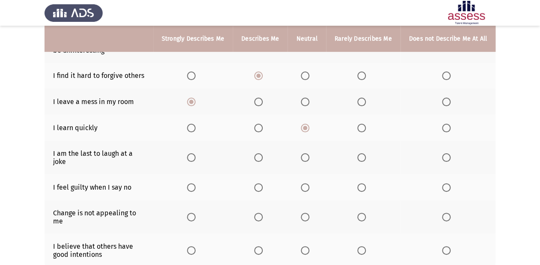
scroll to position [171, 0]
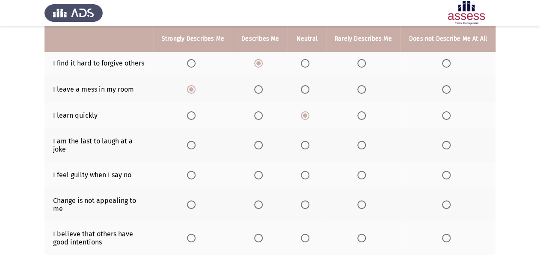
click at [196, 234] on span "Select an option" at bounding box center [191, 238] width 9 height 9
click at [196, 234] on input "Select an option" at bounding box center [191, 238] width 9 height 9
click at [196, 200] on span "Select an option" at bounding box center [191, 204] width 9 height 9
click at [196, 200] on input "Select an option" at bounding box center [191, 204] width 9 height 9
click at [260, 171] on span "Select an option" at bounding box center [258, 175] width 9 height 9
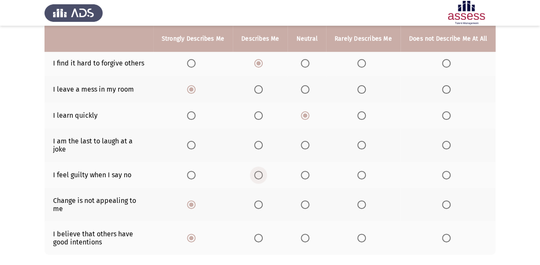
click at [260, 171] on input "Select an option" at bounding box center [258, 175] width 9 height 9
click at [263, 146] on span "Select an option" at bounding box center [258, 145] width 9 height 9
click at [263, 146] on input "Select an option" at bounding box center [258, 145] width 9 height 9
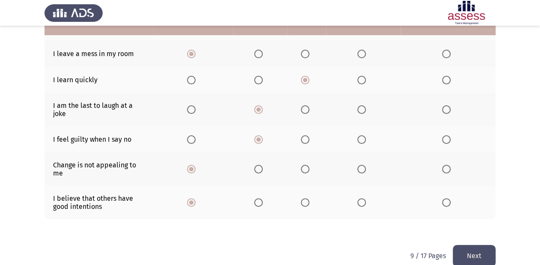
scroll to position [207, 0]
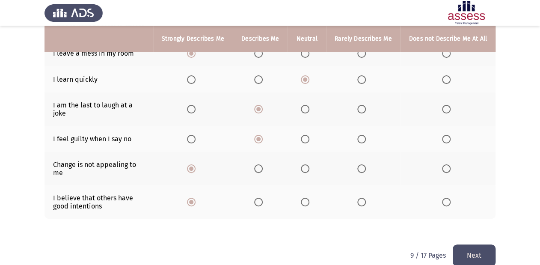
click at [483, 245] on button "Next" at bounding box center [474, 256] width 43 height 22
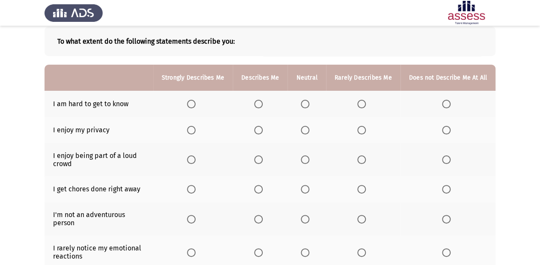
scroll to position [69, 0]
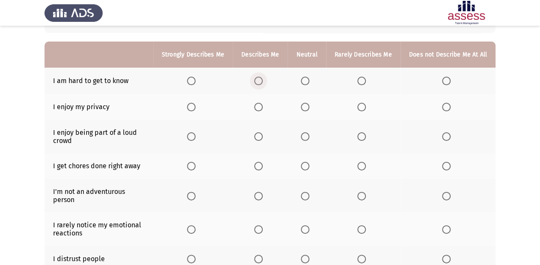
click at [257, 78] on span "Select an option" at bounding box center [258, 81] width 9 height 9
click at [257, 78] on input "Select an option" at bounding box center [258, 81] width 9 height 9
click at [263, 104] on span "Select an option" at bounding box center [258, 107] width 9 height 9
click at [263, 104] on input "Select an option" at bounding box center [258, 107] width 9 height 9
click at [190, 137] on th at bounding box center [193, 136] width 80 height 33
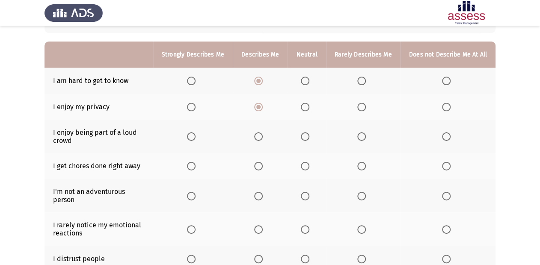
click at [194, 134] on span "Select an option" at bounding box center [191, 136] width 9 height 9
click at [194, 134] on input "Select an option" at bounding box center [191, 136] width 9 height 9
click at [196, 167] on span "Select an option" at bounding box center [191, 166] width 9 height 9
click at [196, 167] on input "Select an option" at bounding box center [191, 166] width 9 height 9
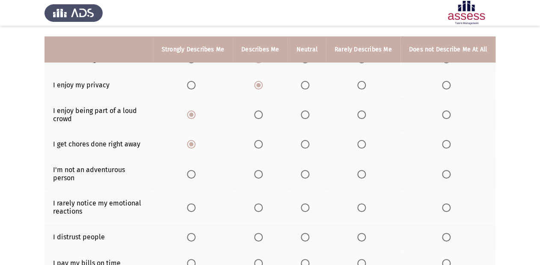
scroll to position [103, 0]
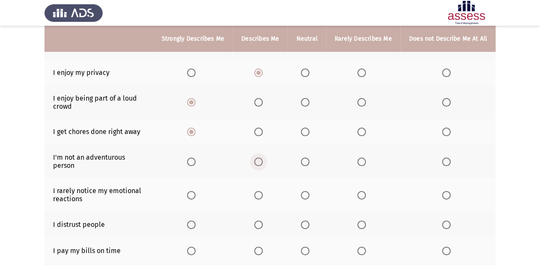
click at [257, 158] on span "Select an option" at bounding box center [258, 162] width 9 height 9
click at [257, 158] on input "Select an option" at bounding box center [258, 162] width 9 height 9
click at [205, 192] on th at bounding box center [193, 194] width 80 height 33
click at [191, 191] on span "Select an option" at bounding box center [191, 195] width 9 height 9
click at [191, 191] on input "Select an option" at bounding box center [191, 195] width 9 height 9
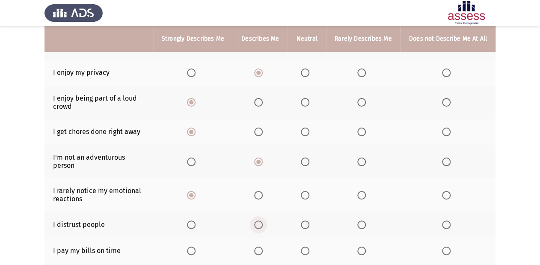
click at [263, 221] on span "Select an option" at bounding box center [258, 225] width 9 height 9
click at [263, 221] on input "Select an option" at bounding box center [258, 225] width 9 height 9
click at [263, 247] on span "Select an option" at bounding box center [258, 251] width 9 height 9
click at [263, 247] on input "Select an option" at bounding box center [258, 251] width 9 height 9
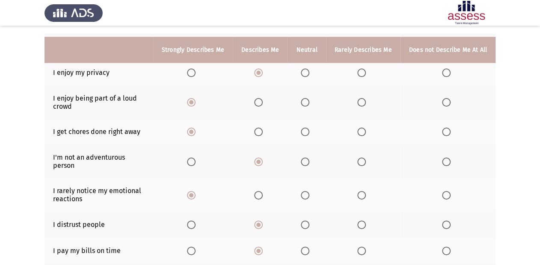
scroll to position [206, 0]
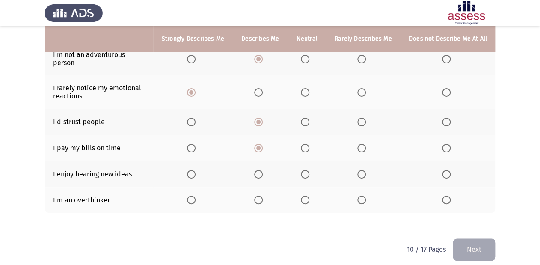
click at [194, 172] on span "Select an option" at bounding box center [191, 174] width 9 height 9
click at [194, 172] on input "Select an option" at bounding box center [191, 174] width 9 height 9
click at [193, 196] on span "Select an option" at bounding box center [191, 200] width 9 height 9
click at [193, 196] on input "Select an option" at bounding box center [191, 200] width 9 height 9
click at [193, 198] on span "Select an option" at bounding box center [191, 200] width 4 height 4
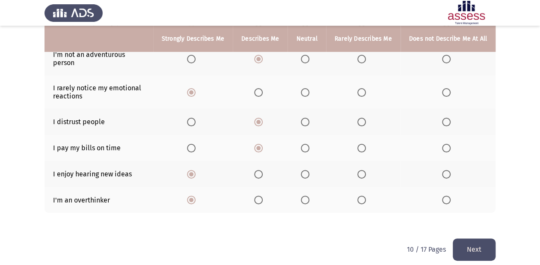
click at [193, 196] on input "Select an option" at bounding box center [191, 200] width 9 height 9
click at [465, 239] on button "Next" at bounding box center [474, 250] width 43 height 22
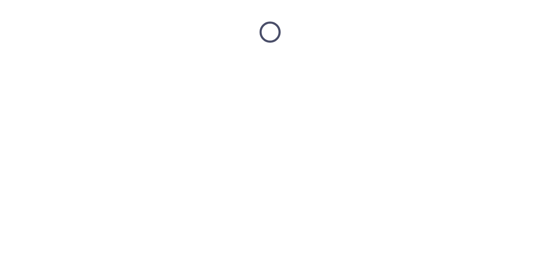
scroll to position [0, 0]
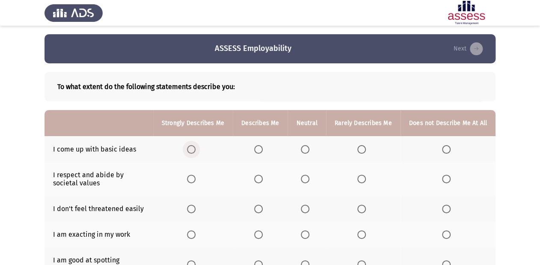
click at [196, 152] on span "Select an option" at bounding box center [191, 149] width 9 height 9
click at [196, 152] on input "Select an option" at bounding box center [191, 149] width 9 height 9
click at [262, 179] on span "Select an option" at bounding box center [258, 179] width 9 height 9
click at [262, 179] on input "Select an option" at bounding box center [258, 179] width 9 height 9
click at [304, 211] on span "Select an option" at bounding box center [305, 209] width 9 height 9
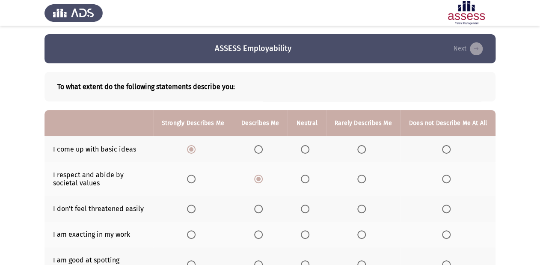
click at [304, 211] on input "Select an option" at bounding box center [305, 209] width 9 height 9
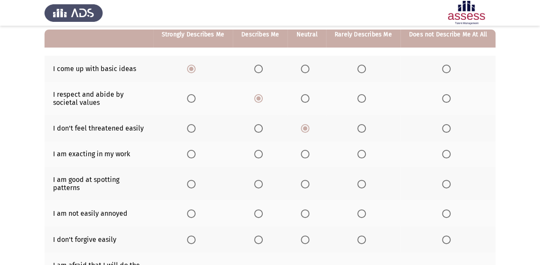
scroll to position [69, 0]
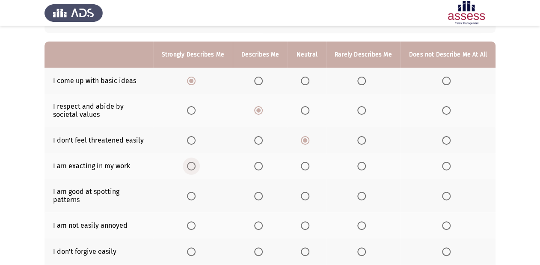
click at [193, 165] on span "Select an option" at bounding box center [191, 166] width 9 height 9
click at [193, 165] on input "Select an option" at bounding box center [191, 166] width 9 height 9
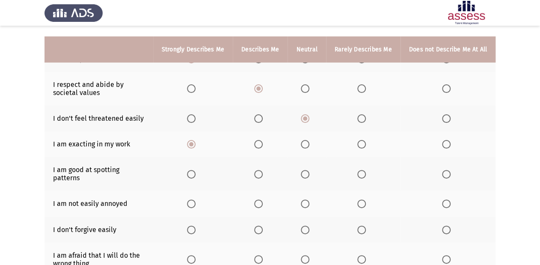
scroll to position [103, 0]
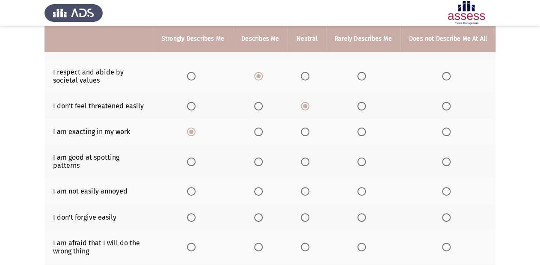
click at [194, 158] on span "Select an option" at bounding box center [191, 162] width 9 height 9
click at [194, 158] on input "Select an option" at bounding box center [191, 162] width 9 height 9
click at [302, 186] on th at bounding box center [307, 191] width 38 height 26
click at [305, 187] on span "Select an option" at bounding box center [305, 191] width 9 height 9
click at [305, 187] on input "Select an option" at bounding box center [305, 191] width 9 height 9
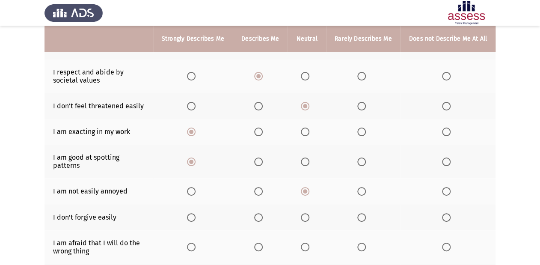
click at [196, 213] on span "Select an option" at bounding box center [191, 217] width 9 height 9
click at [196, 213] on input "Select an option" at bounding box center [191, 217] width 9 height 9
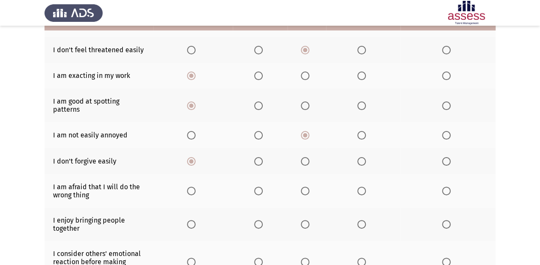
scroll to position [171, 0]
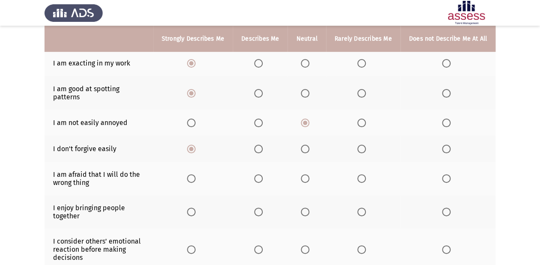
click at [194, 195] on th at bounding box center [193, 211] width 80 height 33
click at [196, 176] on span "Select an option" at bounding box center [191, 178] width 9 height 9
click at [196, 176] on input "Select an option" at bounding box center [191, 178] width 9 height 9
click at [196, 208] on span "Select an option" at bounding box center [191, 212] width 9 height 9
click at [196, 208] on input "Select an option" at bounding box center [191, 212] width 9 height 9
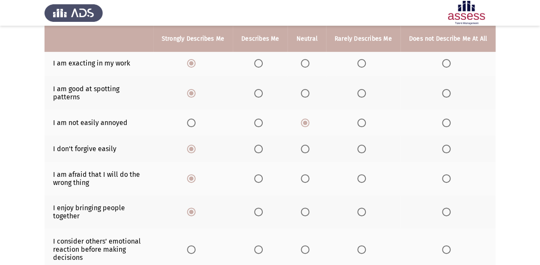
click at [196, 245] on span "Select an option" at bounding box center [191, 249] width 9 height 9
click at [196, 245] on input "Select an option" at bounding box center [191, 249] width 9 height 9
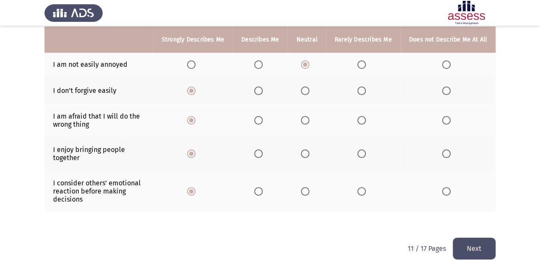
scroll to position [230, 0]
click at [469, 240] on button "Next" at bounding box center [474, 248] width 43 height 22
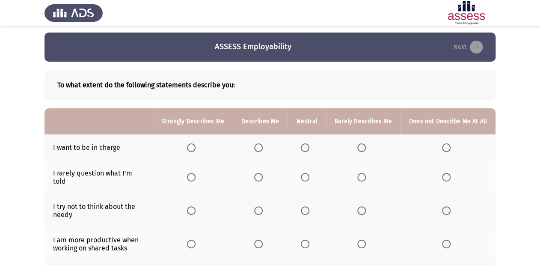
scroll to position [0, 0]
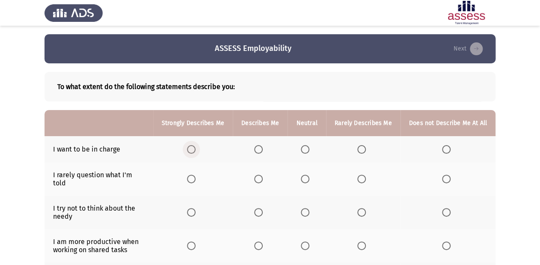
click at [196, 150] on span "Select an option" at bounding box center [191, 149] width 9 height 9
click at [196, 150] on input "Select an option" at bounding box center [191, 149] width 9 height 9
click at [257, 179] on th at bounding box center [260, 178] width 55 height 33
click at [260, 179] on span "Select an option" at bounding box center [258, 179] width 9 height 9
click at [260, 179] on input "Select an option" at bounding box center [258, 179] width 9 height 9
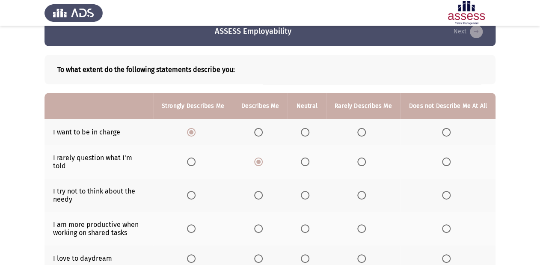
scroll to position [34, 0]
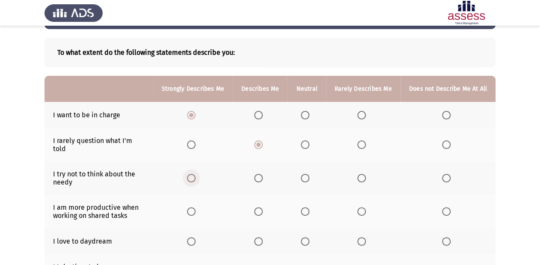
click at [194, 174] on span "Select an option" at bounding box center [191, 178] width 9 height 9
click at [194, 174] on input "Select an option" at bounding box center [191, 178] width 9 height 9
click at [190, 207] on th at bounding box center [193, 211] width 80 height 33
click at [192, 207] on span "Select an option" at bounding box center [191, 211] width 9 height 9
click at [192, 207] on input "Select an option" at bounding box center [191, 211] width 9 height 9
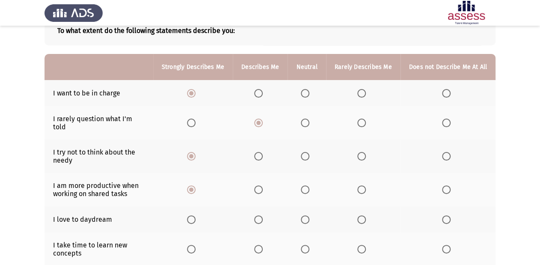
scroll to position [69, 0]
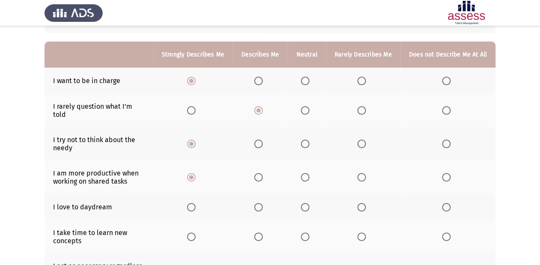
click at [196, 204] on span "Select an option" at bounding box center [191, 207] width 9 height 9
click at [196, 204] on input "Select an option" at bounding box center [191, 207] width 9 height 9
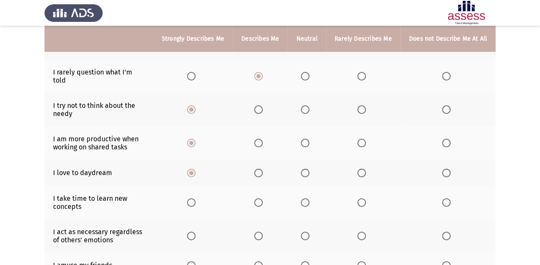
click at [196, 204] on th at bounding box center [193, 202] width 80 height 33
click at [196, 198] on span "Select an option" at bounding box center [191, 202] width 9 height 9
click at [196, 198] on input "Select an option" at bounding box center [191, 202] width 9 height 9
click at [259, 232] on span "Select an option" at bounding box center [258, 236] width 9 height 9
click at [259, 232] on input "Select an option" at bounding box center [258, 236] width 9 height 9
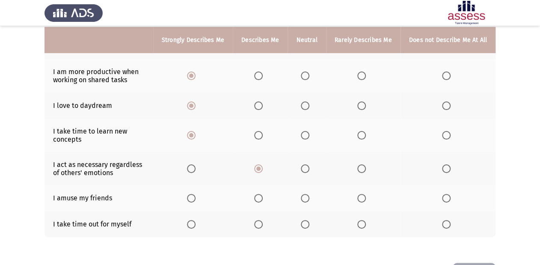
scroll to position [171, 0]
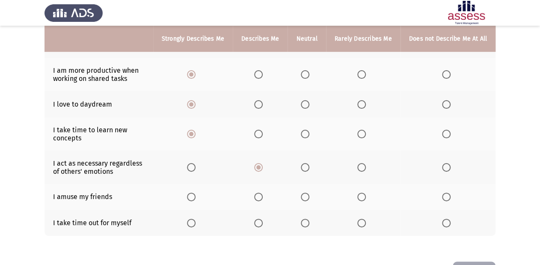
click at [192, 193] on span "Select an option" at bounding box center [191, 197] width 9 height 9
click at [192, 193] on input "Select an option" at bounding box center [191, 197] width 9 height 9
click at [445, 219] on span "Select an option" at bounding box center [446, 223] width 9 height 9
click at [445, 219] on input "Select an option" at bounding box center [446, 223] width 9 height 9
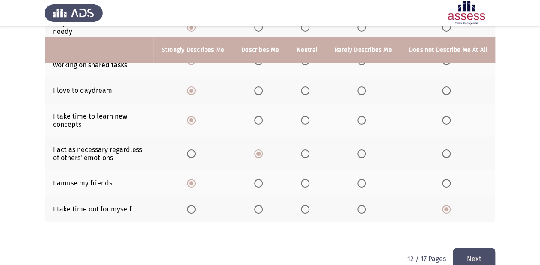
scroll to position [196, 0]
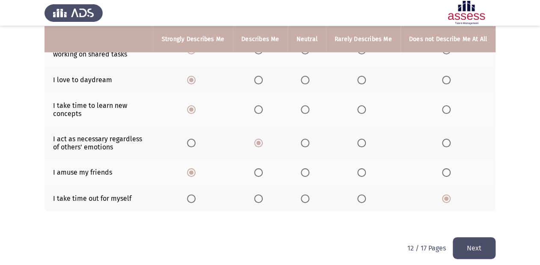
click at [473, 240] on button "Next" at bounding box center [474, 248] width 43 height 22
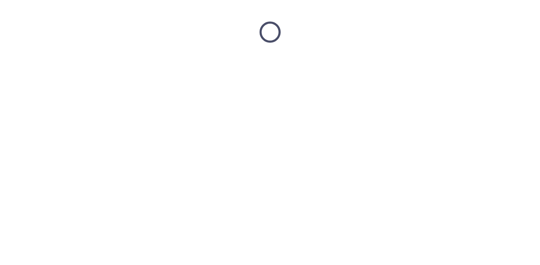
scroll to position [0, 0]
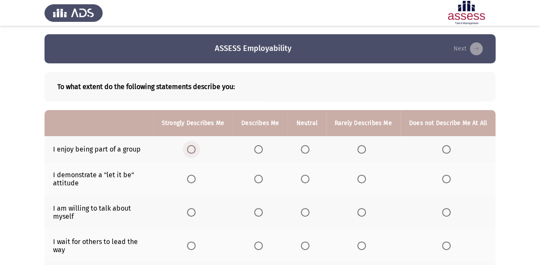
click at [196, 149] on span "Select an option" at bounding box center [191, 149] width 9 height 9
click at [196, 149] on input "Select an option" at bounding box center [191, 149] width 9 height 9
click at [194, 178] on span "Select an option" at bounding box center [191, 179] width 9 height 9
click at [194, 178] on input "Select an option" at bounding box center [191, 179] width 9 height 9
click at [196, 210] on span "Select an option" at bounding box center [191, 212] width 9 height 9
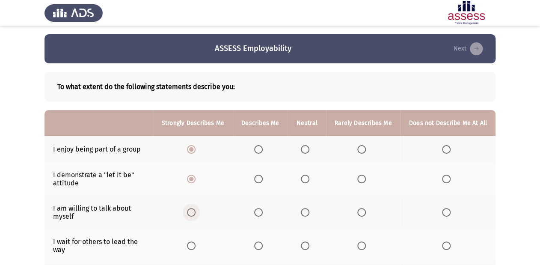
click at [196, 210] on input "Select an option" at bounding box center [191, 212] width 9 height 9
click at [259, 246] on span "Select an option" at bounding box center [258, 246] width 9 height 9
click at [259, 246] on input "Select an option" at bounding box center [258, 246] width 9 height 9
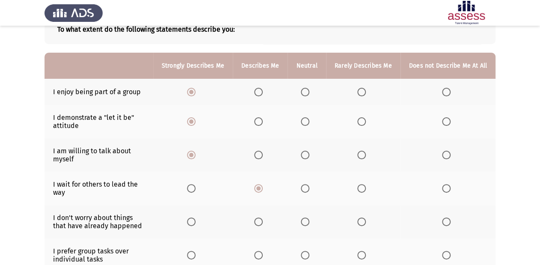
scroll to position [69, 0]
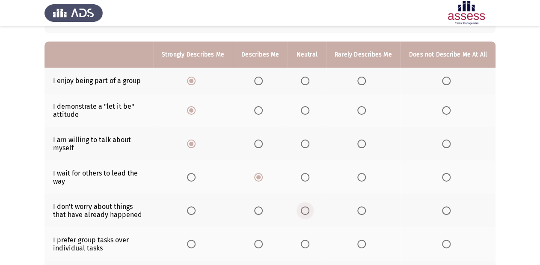
click at [308, 213] on span "Select an option" at bounding box center [305, 210] width 9 height 9
click at [308, 213] on input "Select an option" at bounding box center [305, 210] width 9 height 9
click at [263, 248] on span "Select an option" at bounding box center [258, 244] width 9 height 9
click at [263, 248] on input "Select an option" at bounding box center [258, 244] width 9 height 9
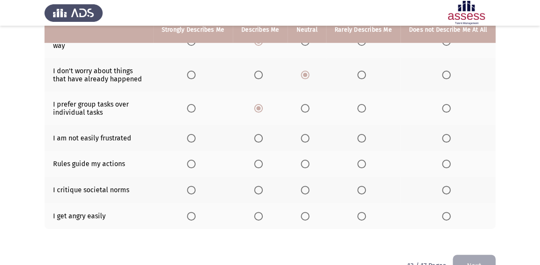
scroll to position [195, 0]
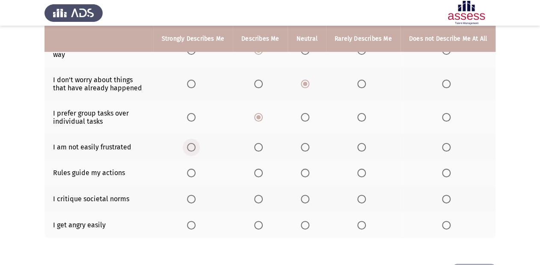
click at [193, 151] on span "Select an option" at bounding box center [191, 147] width 9 height 9
click at [193, 151] on input "Select an option" at bounding box center [191, 147] width 9 height 9
click at [193, 179] on th at bounding box center [193, 173] width 80 height 26
click at [193, 177] on span "Select an option" at bounding box center [191, 173] width 9 height 9
click at [193, 177] on input "Select an option" at bounding box center [191, 173] width 9 height 9
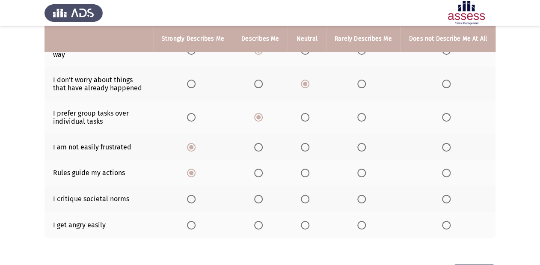
click at [263, 198] on span "Select an option" at bounding box center [258, 199] width 9 height 9
click at [263, 198] on input "Select an option" at bounding box center [258, 199] width 9 height 9
click at [308, 226] on span "Select an option" at bounding box center [305, 225] width 9 height 9
click at [308, 226] on input "Select an option" at bounding box center [305, 225] width 9 height 9
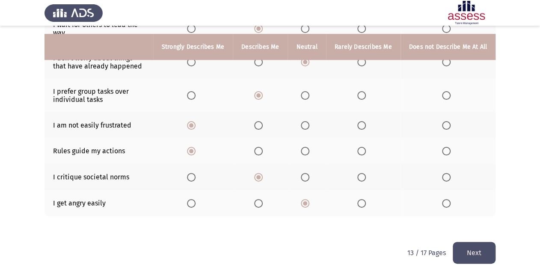
scroll to position [230, 0]
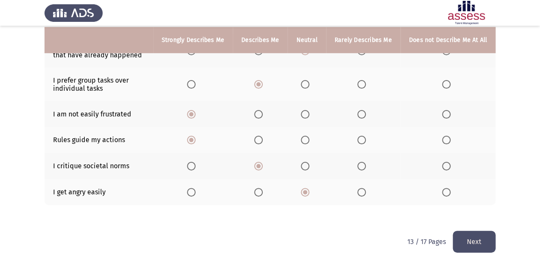
click at [474, 248] on button "Next" at bounding box center [474, 242] width 43 height 22
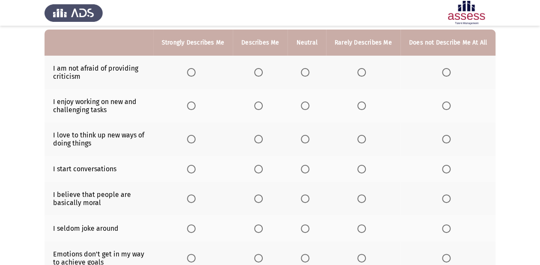
scroll to position [69, 0]
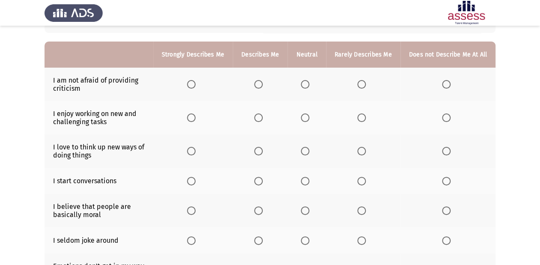
click at [305, 84] on span "Select an option" at bounding box center [305, 84] width 9 height 9
click at [305, 84] on input "Select an option" at bounding box center [305, 84] width 9 height 9
click at [307, 116] on span "Select an option" at bounding box center [305, 117] width 9 height 9
click at [307, 116] on input "Select an option" at bounding box center [305, 117] width 9 height 9
click at [195, 150] on span "Select an option" at bounding box center [191, 151] width 9 height 9
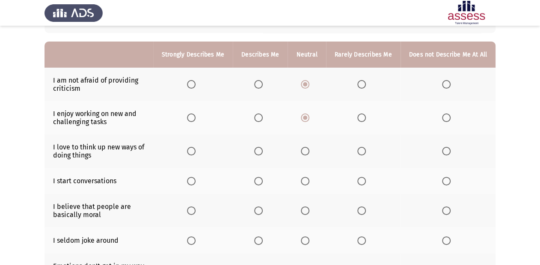
click at [195, 150] on input "Select an option" at bounding box center [191, 151] width 9 height 9
click at [196, 118] on span "Select an option" at bounding box center [191, 117] width 9 height 9
click at [196, 118] on input "Select an option" at bounding box center [191, 117] width 9 height 9
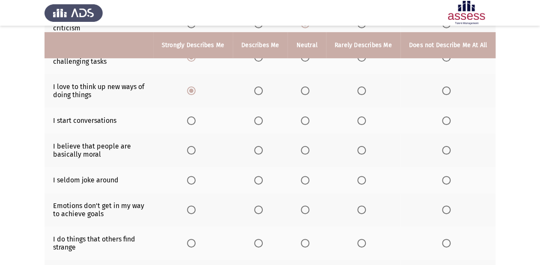
scroll to position [137, 0]
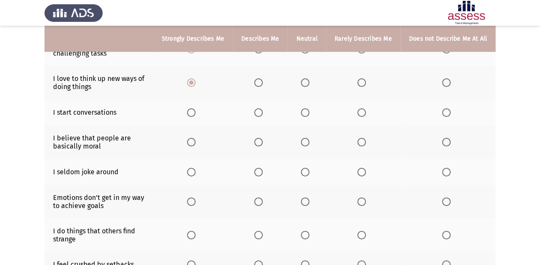
click at [195, 117] on span "Select an option" at bounding box center [191, 112] width 9 height 9
click at [195, 117] on input "Select an option" at bounding box center [191, 112] width 9 height 9
click at [261, 143] on span "Select an option" at bounding box center [258, 142] width 9 height 9
click at [261, 143] on input "Select an option" at bounding box center [258, 142] width 9 height 9
click at [452, 174] on label "Select an option" at bounding box center [448, 172] width 12 height 9
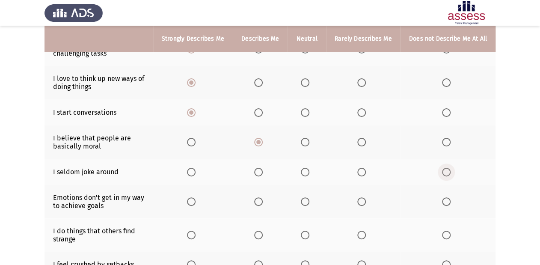
click at [451, 174] on input "Select an option" at bounding box center [446, 172] width 9 height 9
click at [260, 173] on span "Select an option" at bounding box center [258, 172] width 9 height 9
click at [260, 173] on input "Select an option" at bounding box center [258, 172] width 9 height 9
click at [448, 175] on span "Select an option" at bounding box center [446, 172] width 9 height 9
click at [448, 175] on input "Select an option" at bounding box center [446, 172] width 9 height 9
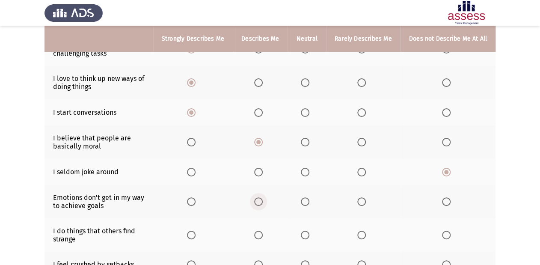
click at [259, 205] on span "Select an option" at bounding box center [258, 201] width 9 height 9
click at [259, 205] on input "Select an option" at bounding box center [258, 201] width 9 height 9
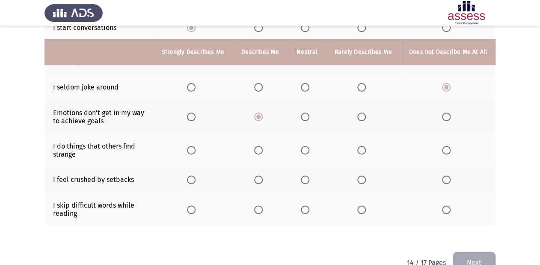
scroll to position [206, 0]
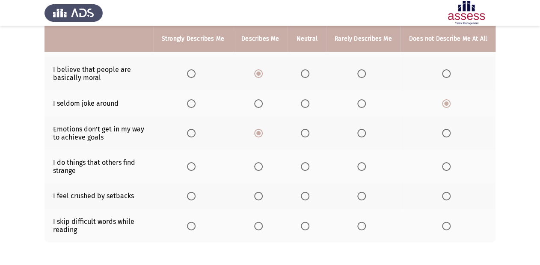
click at [304, 166] on span "Select an option" at bounding box center [305, 166] width 9 height 9
click at [304, 166] on input "Select an option" at bounding box center [305, 166] width 9 height 9
click at [263, 198] on span "Select an option" at bounding box center [258, 196] width 9 height 9
click at [263, 198] on input "Select an option" at bounding box center [258, 196] width 9 height 9
click at [196, 228] on span "Select an option" at bounding box center [191, 226] width 9 height 9
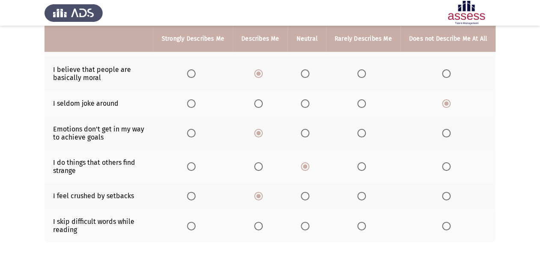
click at [196, 228] on input "Select an option" at bounding box center [191, 226] width 9 height 9
click at [266, 230] on label "Select an option" at bounding box center [260, 226] width 12 height 9
click at [263, 230] on input "Select an option" at bounding box center [258, 226] width 9 height 9
click at [366, 226] on span "Select an option" at bounding box center [362, 226] width 9 height 9
click at [366, 226] on input "Select an option" at bounding box center [362, 226] width 9 height 9
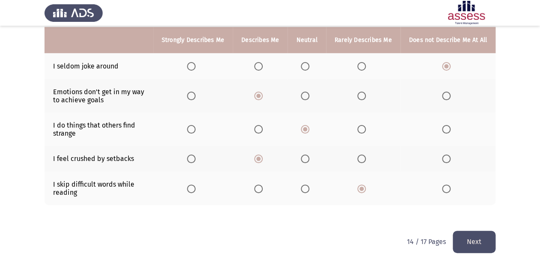
scroll to position [244, 0]
click at [478, 241] on button "Next" at bounding box center [474, 242] width 43 height 22
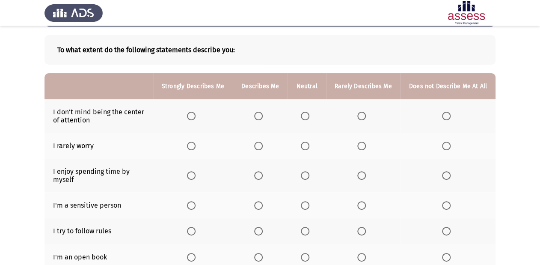
scroll to position [0, 0]
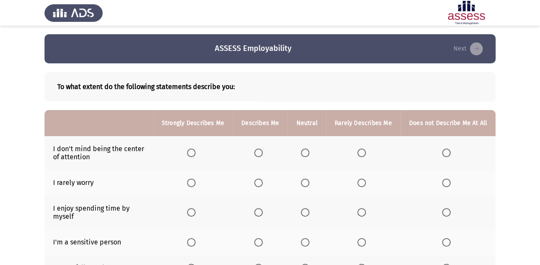
click at [195, 182] on span "Select an option" at bounding box center [191, 183] width 9 height 9
click at [195, 182] on input "Select an option" at bounding box center [191, 183] width 9 height 9
click at [194, 150] on span "Select an option" at bounding box center [191, 153] width 9 height 9
click at [194, 150] on input "Select an option" at bounding box center [191, 153] width 9 height 9
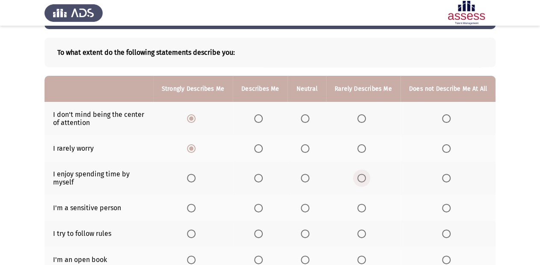
click at [361, 177] on span "Select an option" at bounding box center [362, 178] width 9 height 9
click at [361, 177] on input "Select an option" at bounding box center [362, 178] width 9 height 9
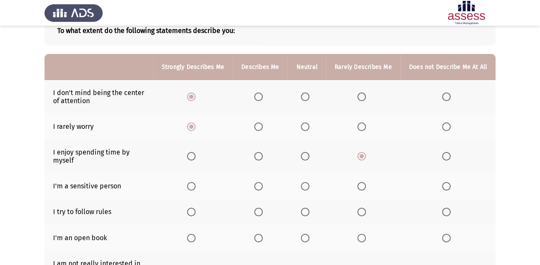
scroll to position [69, 0]
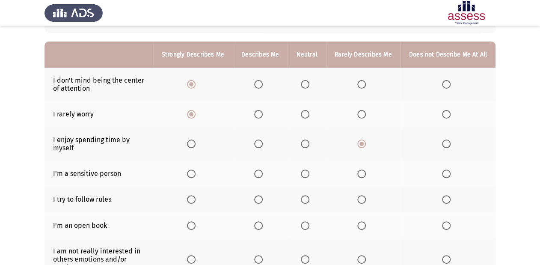
click at [196, 175] on span "Select an option" at bounding box center [191, 174] width 9 height 9
click at [196, 175] on input "Select an option" at bounding box center [191, 174] width 9 height 9
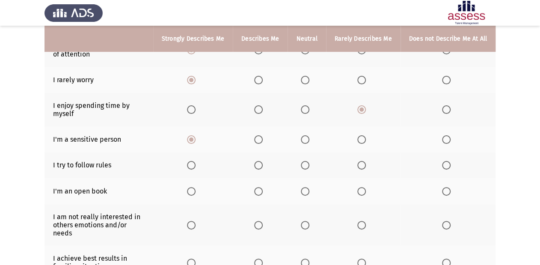
click at [196, 170] on span "Select an option" at bounding box center [191, 165] width 9 height 9
click at [196, 170] on input "Select an option" at bounding box center [191, 165] width 9 height 9
click at [306, 192] on span "Select an option" at bounding box center [305, 191] width 9 height 9
click at [306, 192] on input "Select an option" at bounding box center [305, 191] width 9 height 9
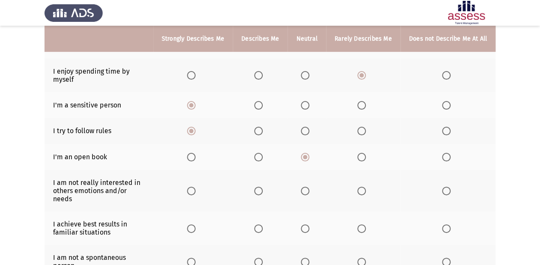
click at [263, 187] on span "Select an option" at bounding box center [258, 191] width 9 height 9
click at [263, 187] on input "Select an option" at bounding box center [258, 191] width 9 height 9
click at [308, 224] on span "Select an option" at bounding box center [305, 228] width 9 height 9
click at [308, 224] on input "Select an option" at bounding box center [305, 228] width 9 height 9
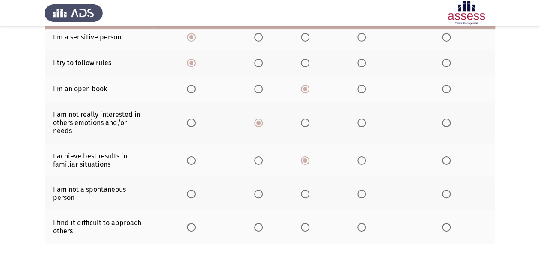
scroll to position [206, 0]
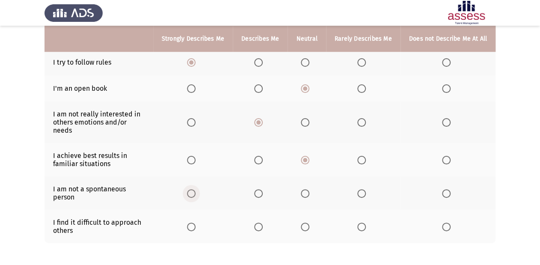
click at [195, 189] on span "Select an option" at bounding box center [191, 193] width 9 height 9
click at [195, 189] on input "Select an option" at bounding box center [191, 193] width 9 height 9
click at [263, 223] on span "Select an option" at bounding box center [258, 227] width 9 height 9
click at [263, 223] on input "Select an option" at bounding box center [258, 227] width 9 height 9
click at [359, 189] on span "Select an option" at bounding box center [362, 193] width 9 height 9
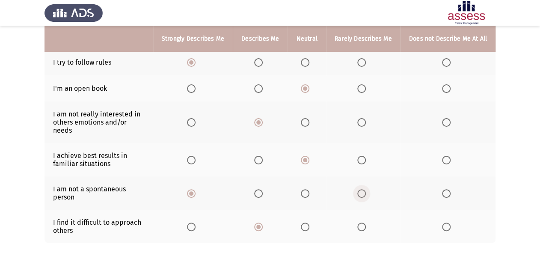
click at [359, 189] on input "Select an option" at bounding box center [362, 193] width 9 height 9
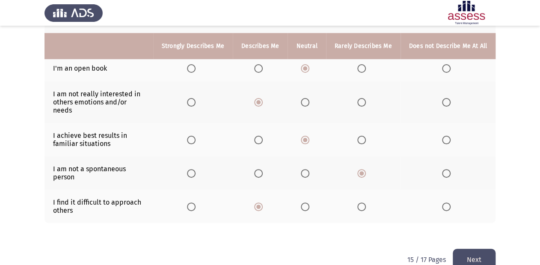
scroll to position [237, 0]
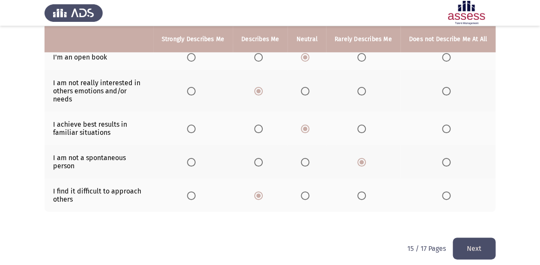
click at [480, 238] on button "Next" at bounding box center [474, 249] width 43 height 22
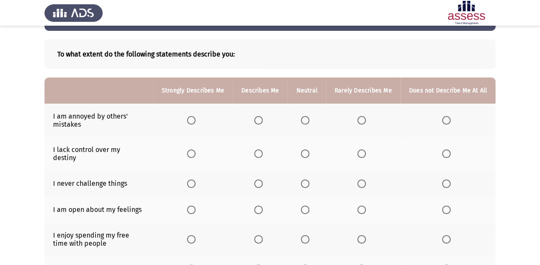
scroll to position [32, 0]
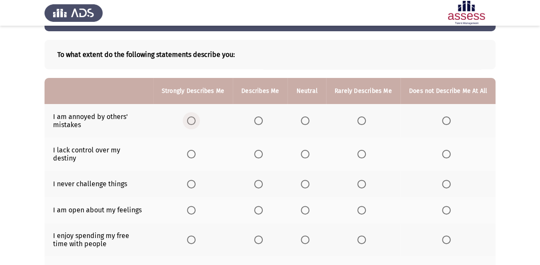
click at [195, 120] on span "Select an option" at bounding box center [191, 120] width 9 height 9
click at [195, 120] on input "Select an option" at bounding box center [191, 120] width 9 height 9
click at [308, 122] on span "Select an option" at bounding box center [305, 120] width 9 height 9
click at [308, 122] on input "Select an option" at bounding box center [305, 120] width 9 height 9
click at [258, 152] on span "Select an option" at bounding box center [258, 154] width 9 height 9
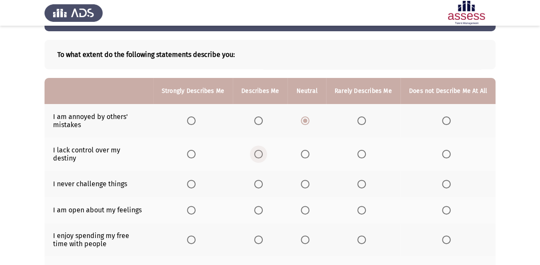
click at [258, 152] on input "Select an option" at bounding box center [258, 154] width 9 height 9
click at [260, 180] on span "Select an option" at bounding box center [258, 184] width 9 height 9
click at [260, 180] on input "Select an option" at bounding box center [258, 184] width 9 height 9
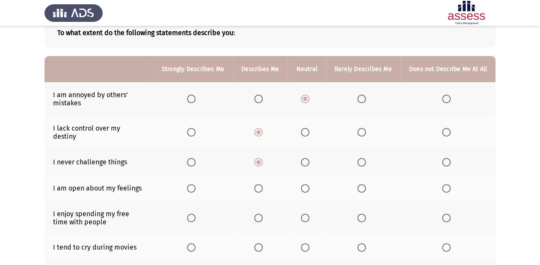
scroll to position [66, 0]
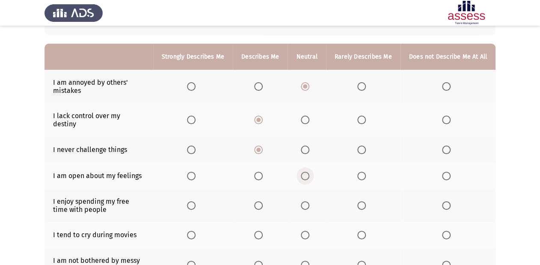
drag, startPoint x: 309, startPoint y: 171, endPoint x: 276, endPoint y: 188, distance: 36.8
click at [305, 174] on th at bounding box center [307, 176] width 38 height 26
click at [304, 172] on span "Select an option" at bounding box center [305, 176] width 9 height 9
click at [304, 172] on input "Select an option" at bounding box center [305, 176] width 9 height 9
click at [195, 201] on span "Select an option" at bounding box center [191, 205] width 9 height 9
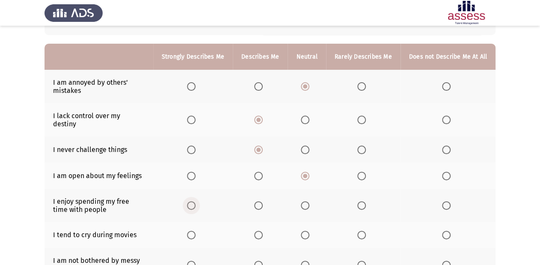
click at [195, 201] on input "Select an option" at bounding box center [191, 205] width 9 height 9
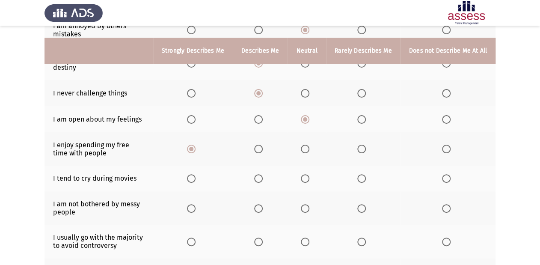
scroll to position [135, 0]
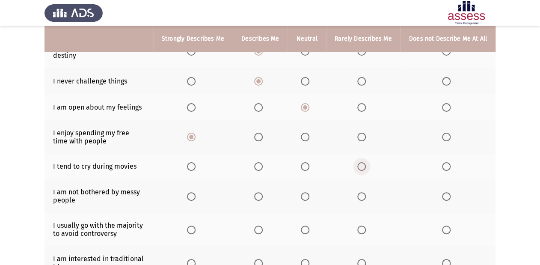
click at [361, 162] on span "Select an option" at bounding box center [362, 166] width 9 height 9
click at [361, 162] on input "Select an option" at bounding box center [362, 166] width 9 height 9
click at [263, 192] on span "Select an option" at bounding box center [258, 196] width 9 height 9
click at [263, 192] on input "Select an option" at bounding box center [258, 196] width 9 height 9
click at [307, 227] on span "Select an option" at bounding box center [305, 230] width 9 height 9
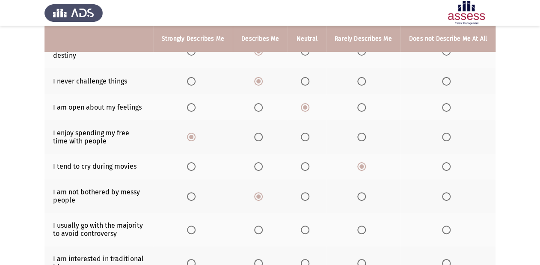
click at [307, 227] on input "Select an option" at bounding box center [305, 230] width 9 height 9
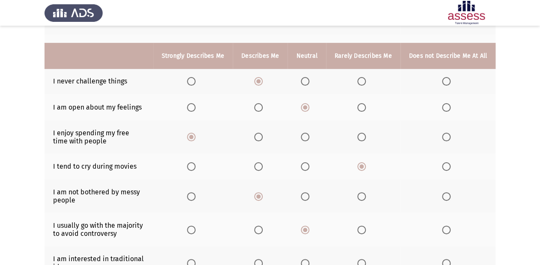
scroll to position [169, 0]
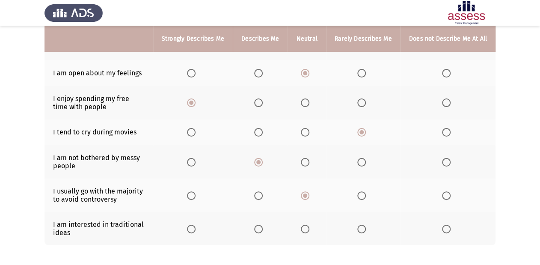
click at [196, 225] on span "Select an option" at bounding box center [191, 229] width 9 height 9
click at [196, 225] on input "Select an option" at bounding box center [191, 229] width 9 height 9
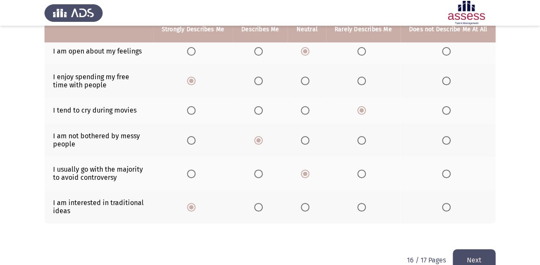
scroll to position [203, 0]
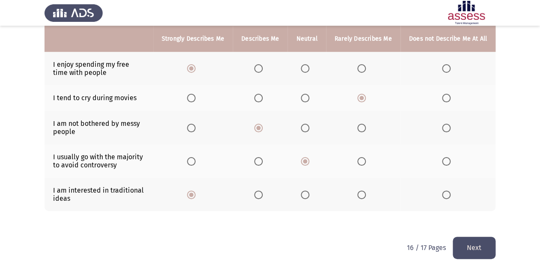
click at [480, 237] on button "Next" at bounding box center [474, 248] width 43 height 22
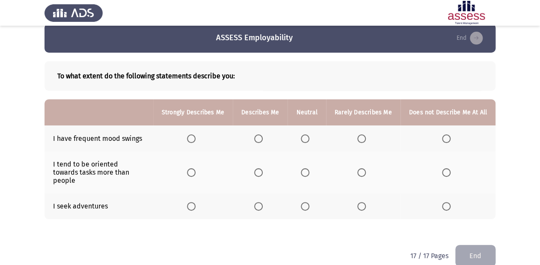
scroll to position [17, 0]
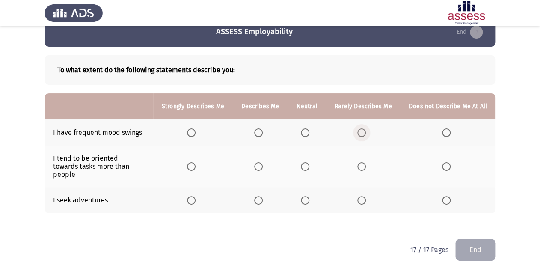
click at [365, 134] on span "Select an option" at bounding box center [362, 132] width 9 height 9
click at [365, 134] on input "Select an option" at bounding box center [362, 132] width 9 height 9
click at [269, 163] on th at bounding box center [260, 167] width 55 height 42
click at [304, 164] on span "Select an option" at bounding box center [305, 166] width 9 height 9
click at [304, 164] on input "Select an option" at bounding box center [305, 166] width 9 height 9
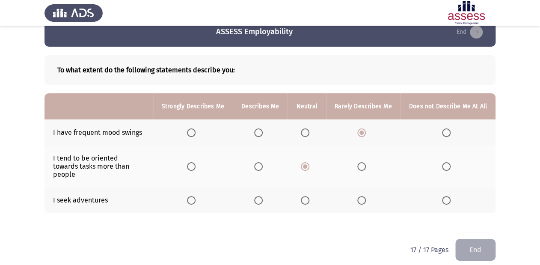
click at [211, 197] on th at bounding box center [193, 200] width 80 height 26
click at [194, 196] on span "Select an option" at bounding box center [191, 200] width 9 height 9
click at [194, 196] on input "Select an option" at bounding box center [191, 200] width 9 height 9
click at [472, 239] on button "End" at bounding box center [476, 250] width 40 height 22
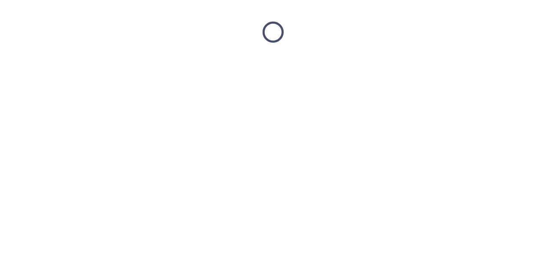
scroll to position [0, 0]
